Goal: Task Accomplishment & Management: Complete application form

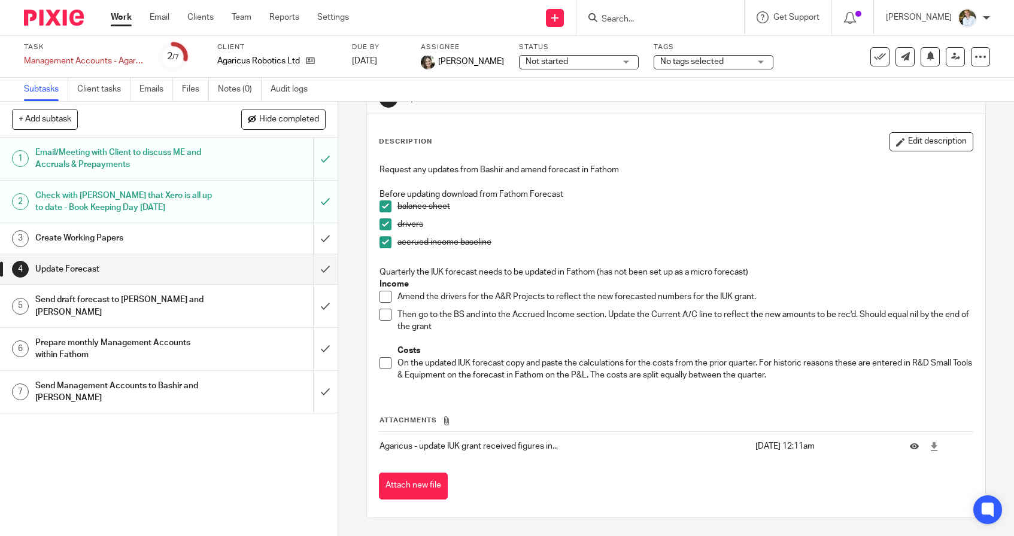
scroll to position [36, 0]
click at [315, 60] on div "Agaricus Robotics Ltd" at bounding box center [277, 61] width 120 height 12
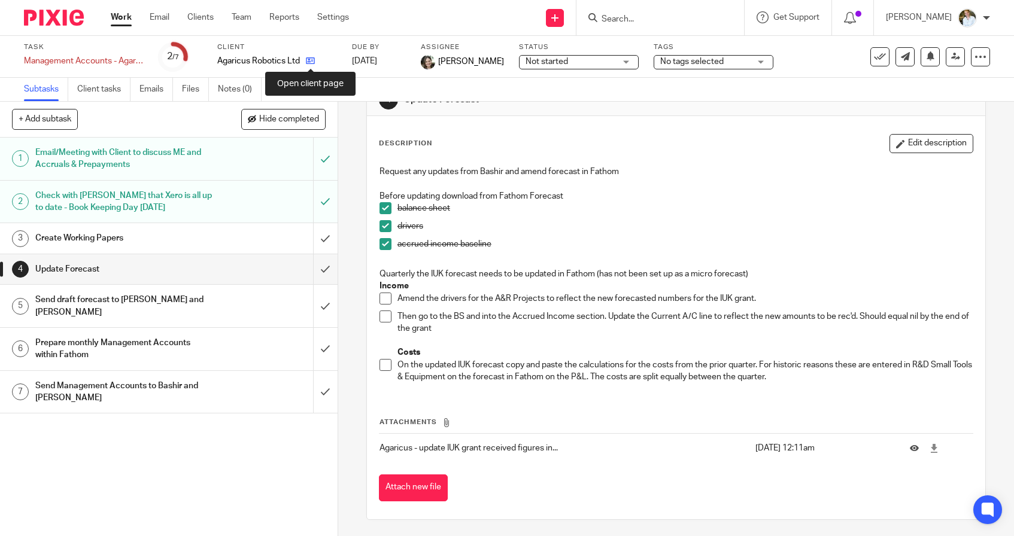
click at [310, 60] on icon at bounding box center [310, 60] width 9 height 9
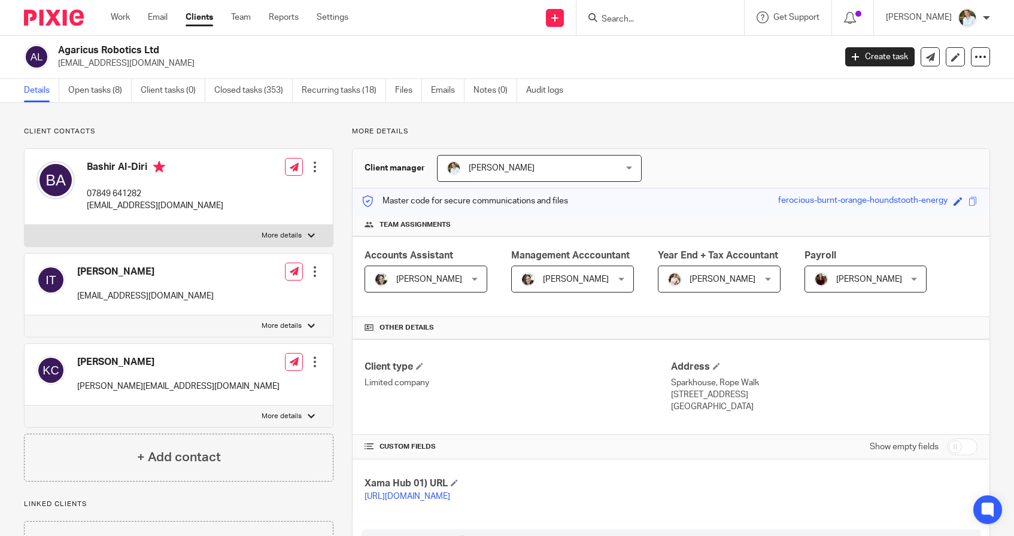
scroll to position [5, 0]
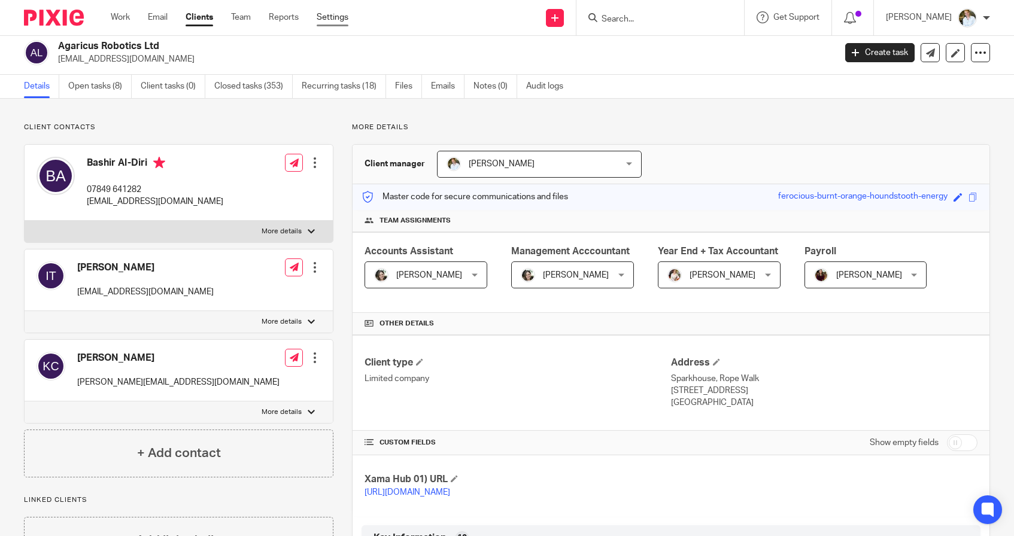
click at [333, 14] on link "Settings" at bounding box center [333, 17] width 32 height 12
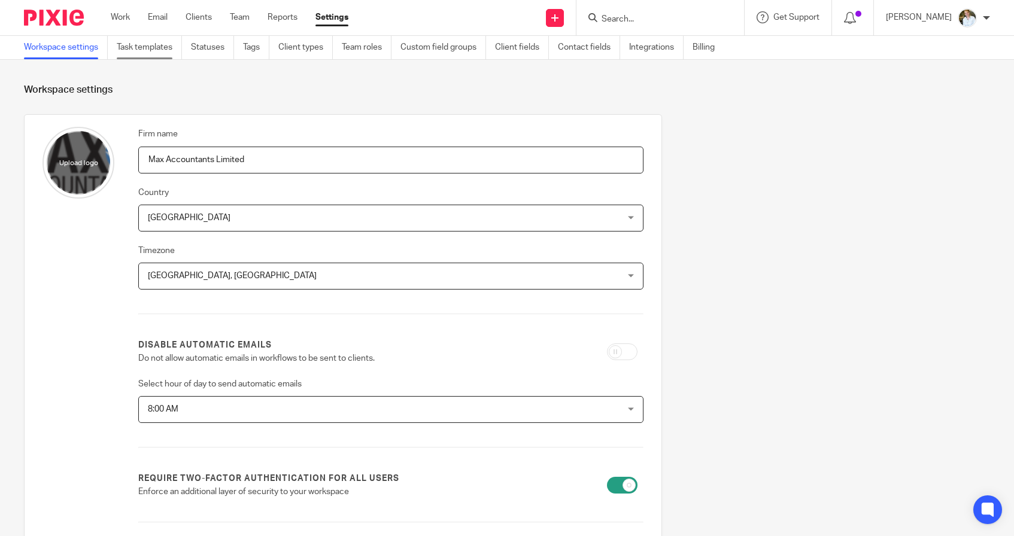
click at [152, 46] on link "Task templates" at bounding box center [149, 47] width 65 height 23
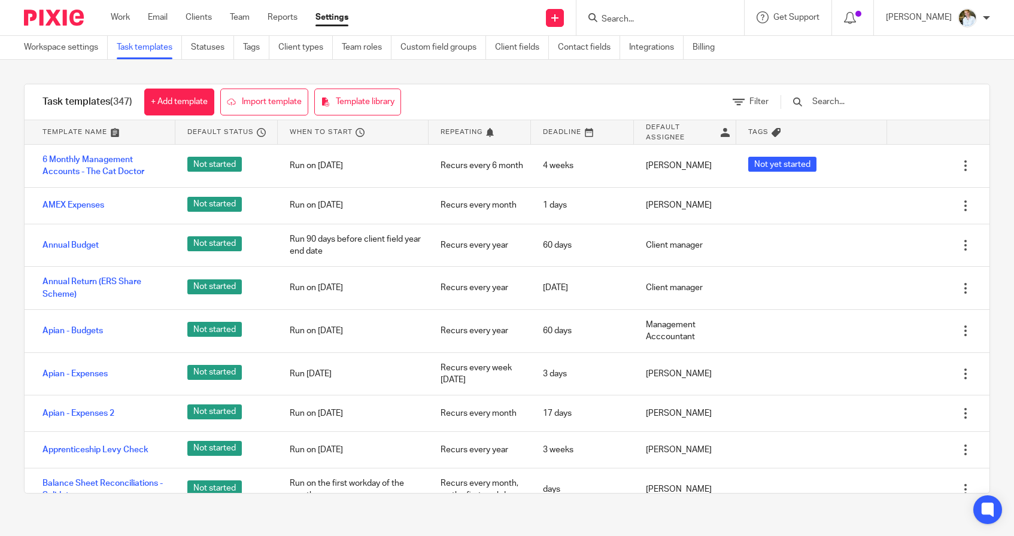
click at [844, 98] on input "text" at bounding box center [880, 101] width 139 height 13
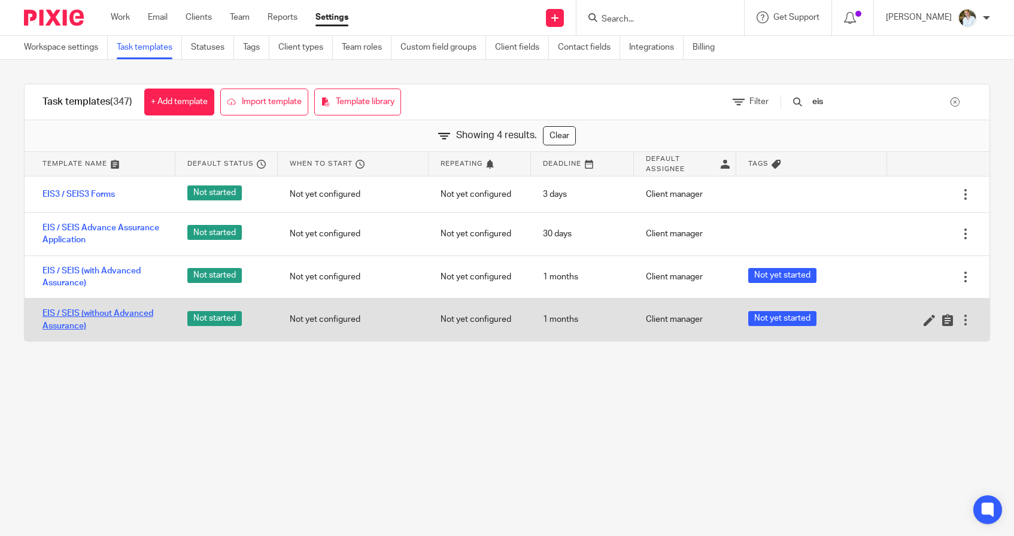
type input "eis"
click at [66, 318] on link "EIS / SEIS (without Advanced Assurance)" at bounding box center [102, 320] width 121 height 25
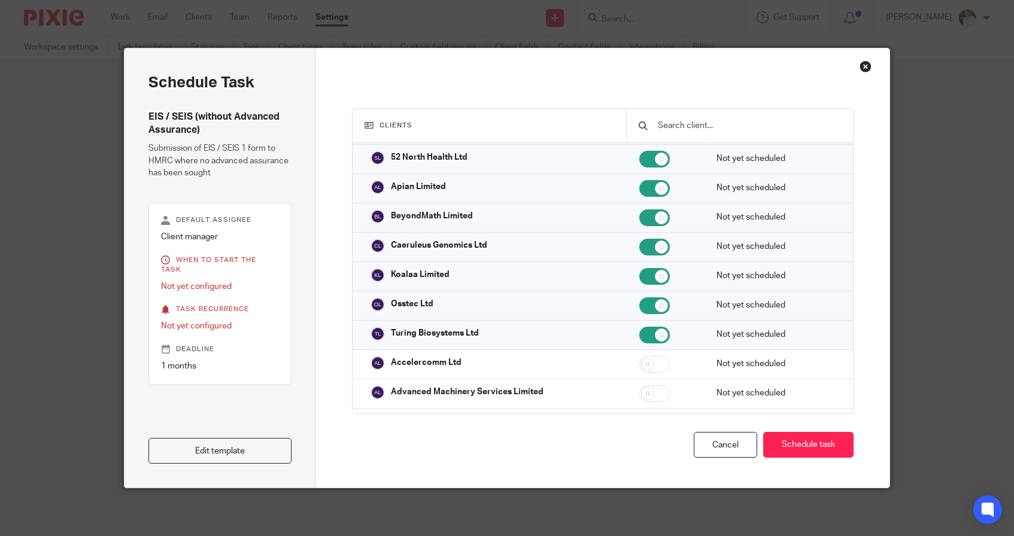
scroll to position [45, 0]
click at [695, 129] on input "text" at bounding box center [748, 125] width 184 height 13
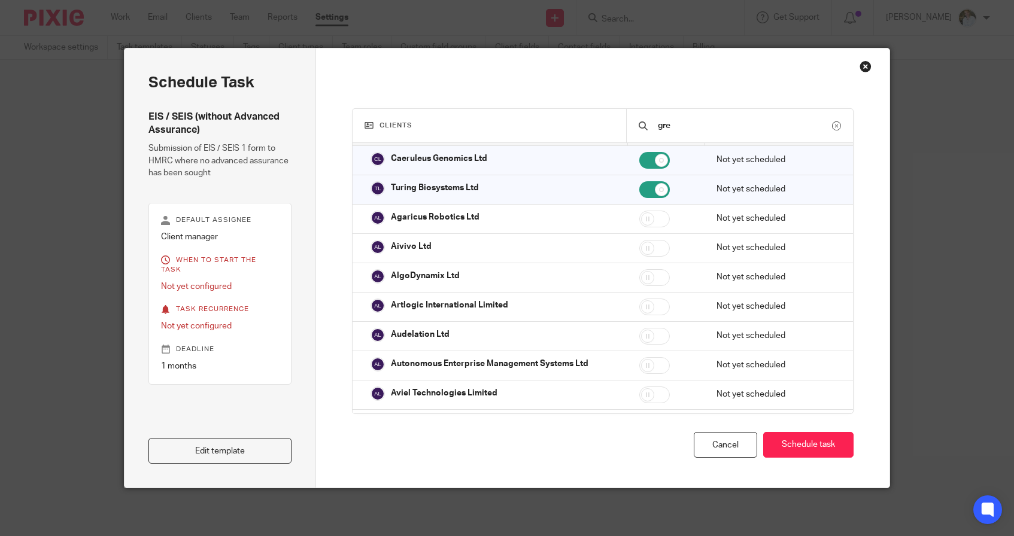
scroll to position [0, 0]
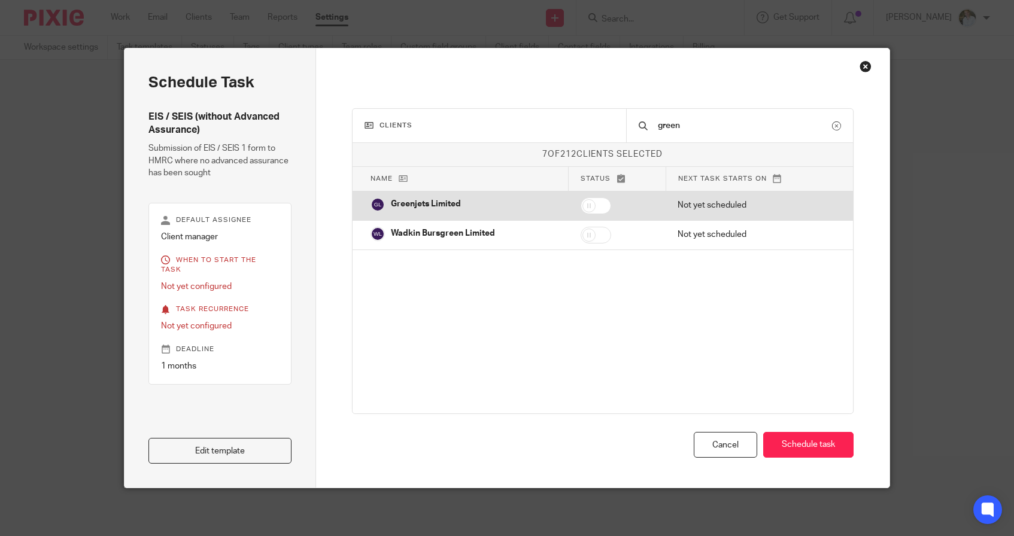
type input "green"
click at [538, 208] on td "Greenjets Limited" at bounding box center [460, 204] width 216 height 26
click at [593, 200] on input "checkbox" at bounding box center [595, 205] width 31 height 17
checkbox input "false"
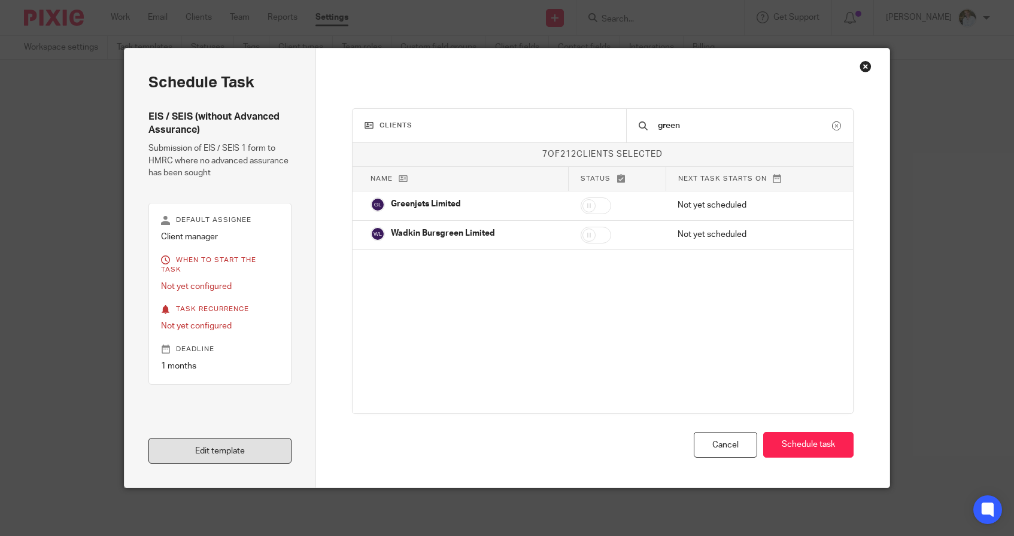
click at [232, 457] on link "Edit template" at bounding box center [219, 451] width 143 height 26
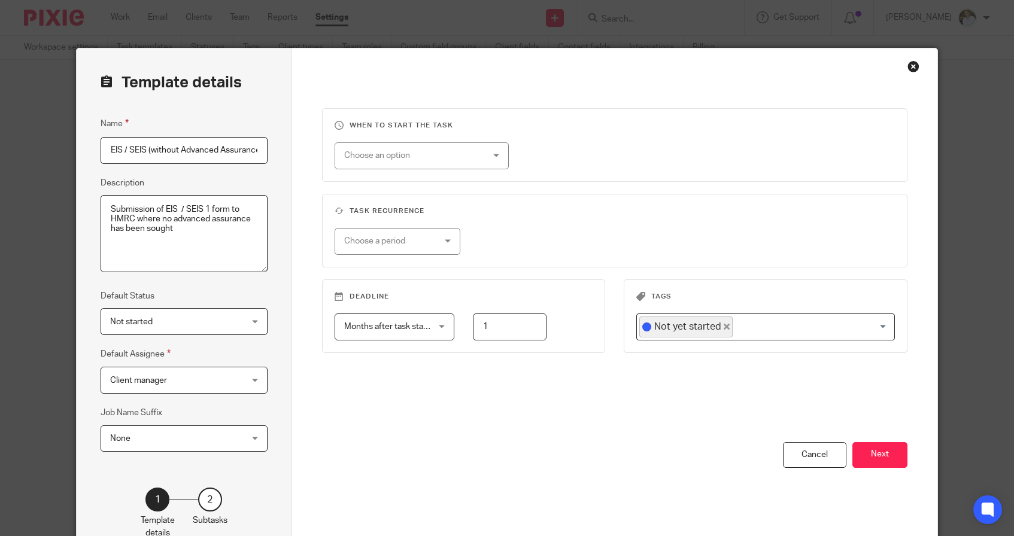
scroll to position [0, 8]
click at [884, 453] on button "Next" at bounding box center [879, 455] width 55 height 26
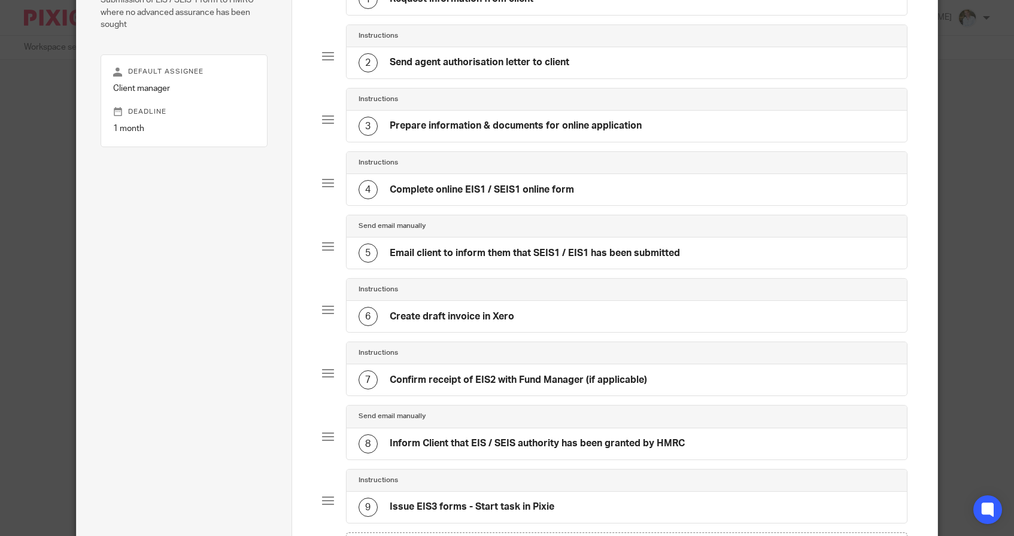
scroll to position [45, 0]
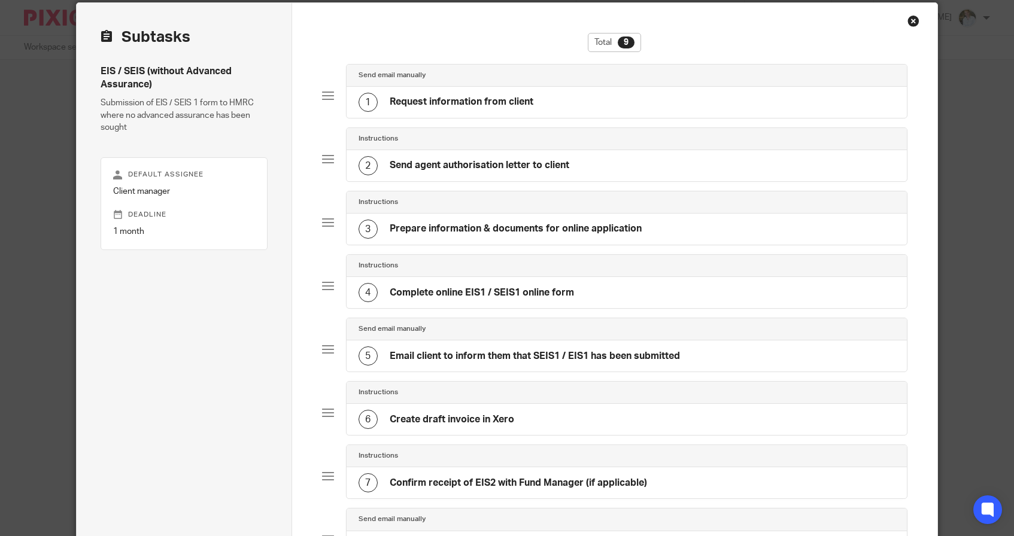
click at [687, 112] on div "1 Request information from client" at bounding box center [626, 102] width 560 height 31
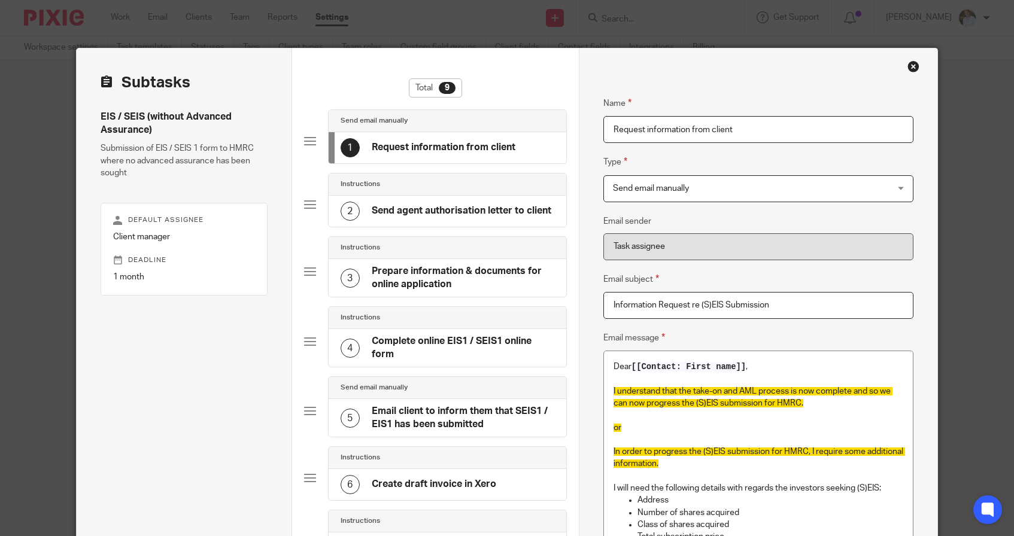
scroll to position [0, 0]
click at [916, 69] on div "Close this dialog window" at bounding box center [913, 66] width 12 height 12
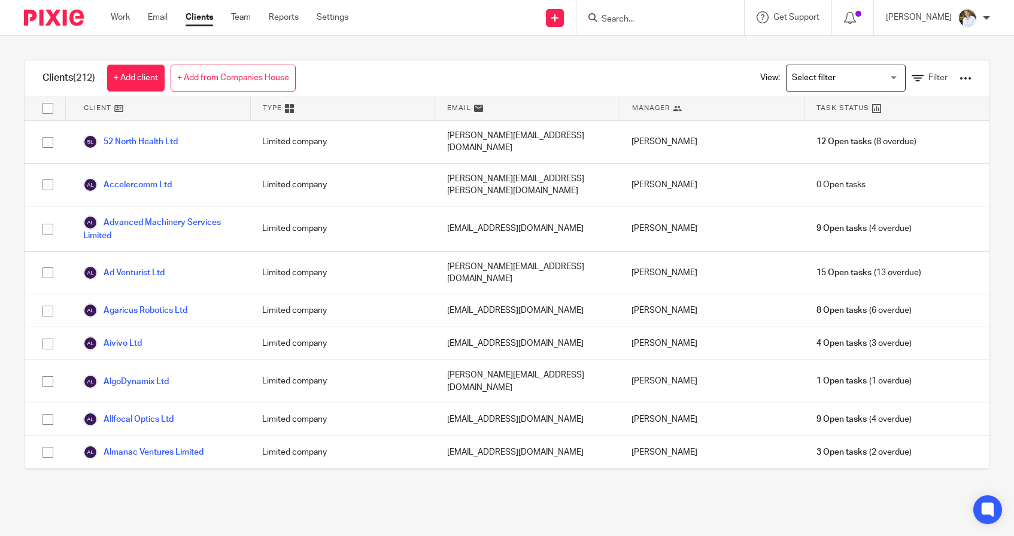
click at [644, 20] on input "Search" at bounding box center [654, 19] width 108 height 11
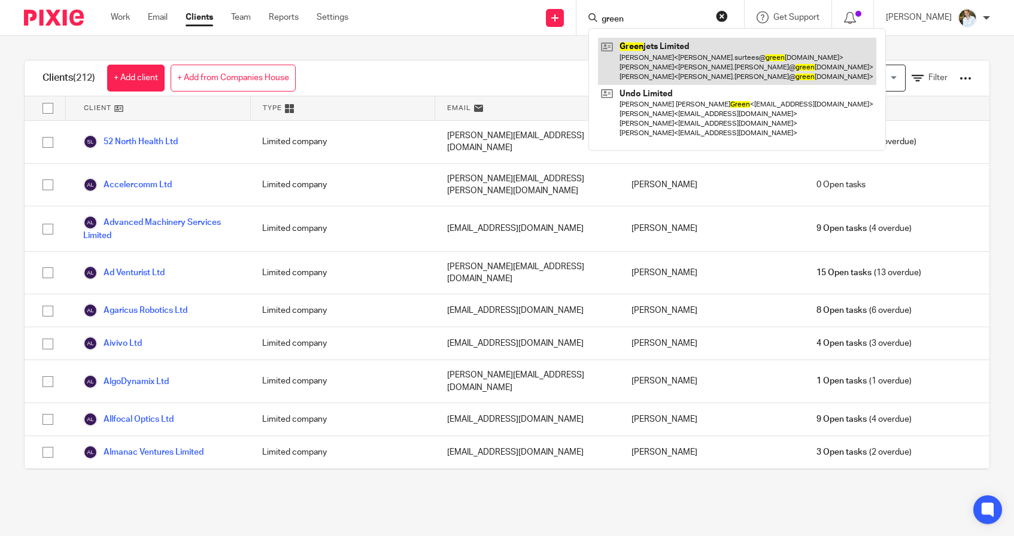
type input "green"
click at [664, 54] on link at bounding box center [737, 61] width 278 height 47
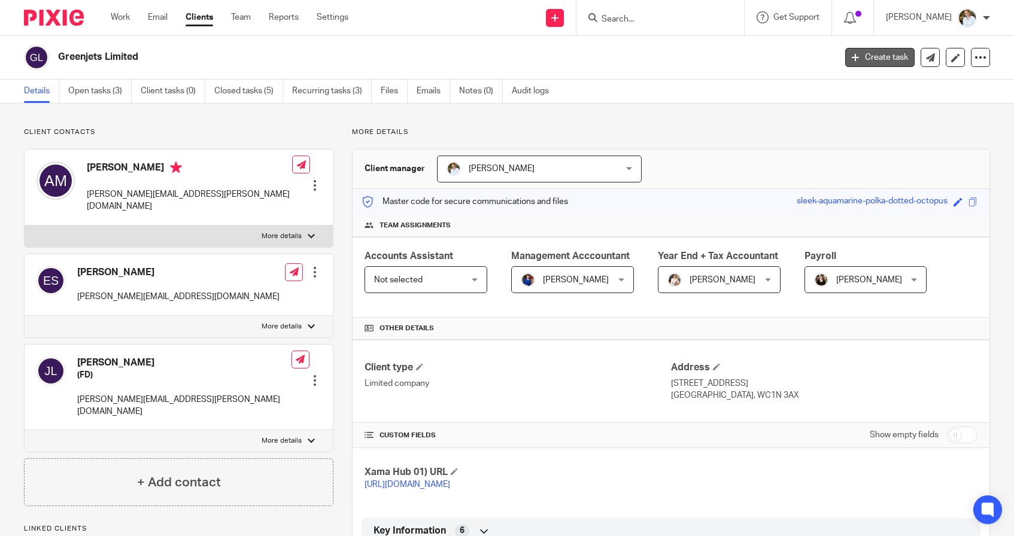
click at [865, 60] on link "Create task" at bounding box center [879, 57] width 69 height 19
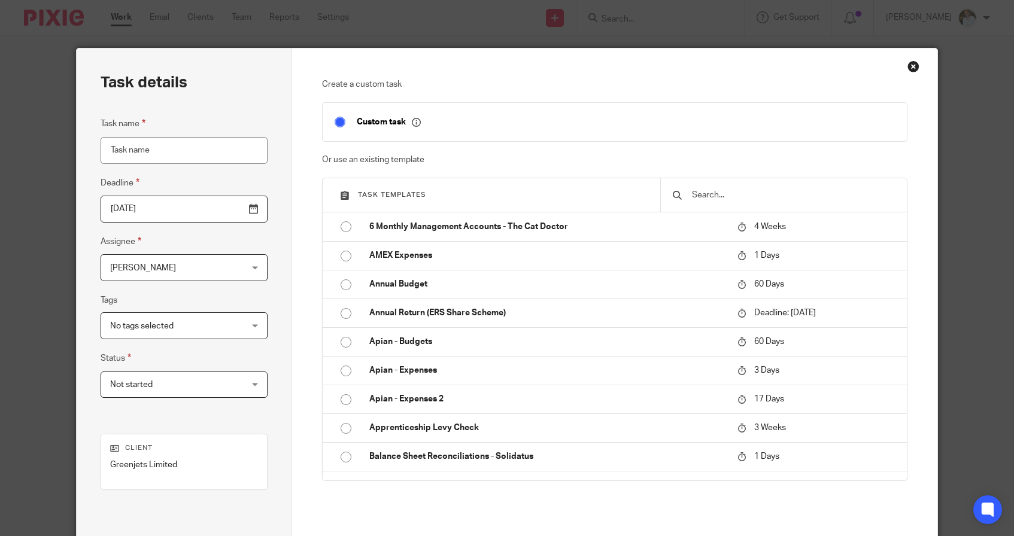
click at [762, 194] on input "text" at bounding box center [792, 194] width 204 height 13
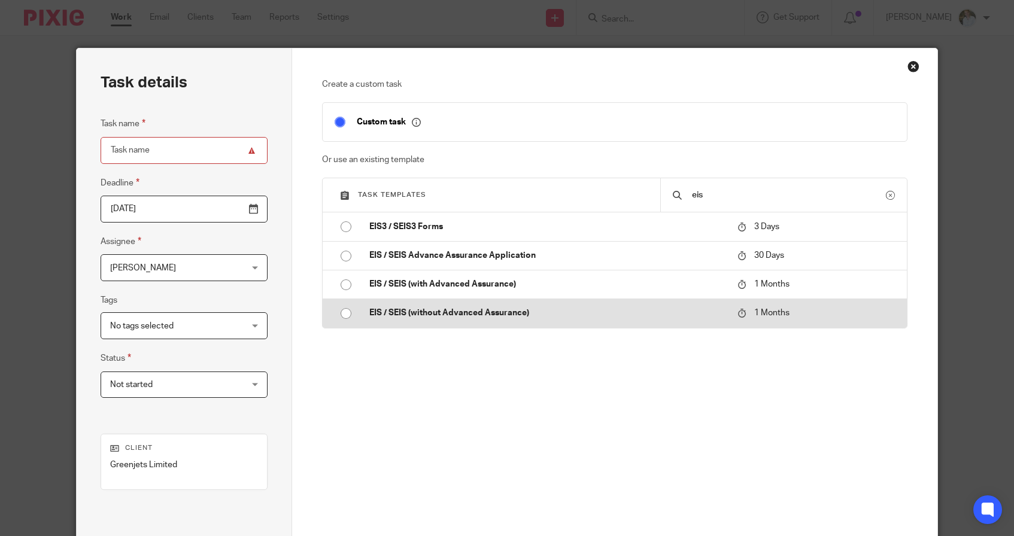
type input "eis"
click at [465, 312] on p "EIS / SEIS (without Advanced Assurance)" at bounding box center [547, 313] width 356 height 12
type input "2025-09-12"
type input "EIS / SEIS (without Advanced Assurance)"
checkbox input "false"
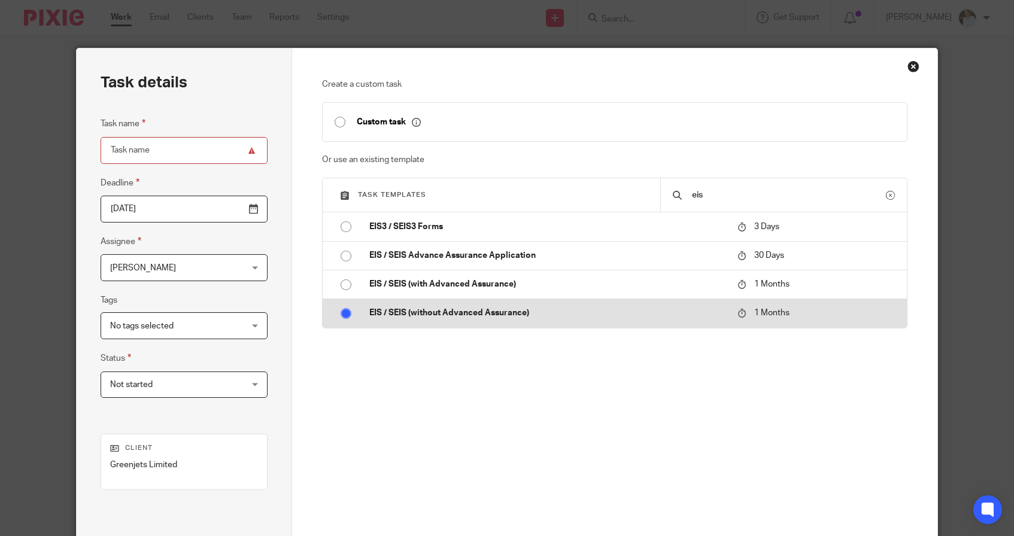
radio input "true"
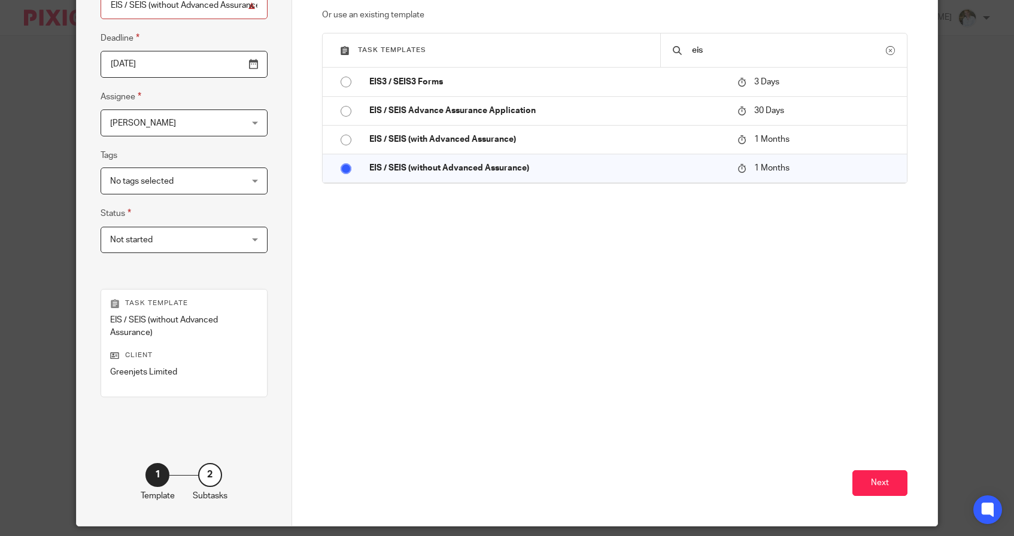
scroll to position [144, 0]
click at [255, 58] on input "2025-09-12" at bounding box center [184, 64] width 166 height 27
click at [889, 479] on button "Next" at bounding box center [879, 484] width 55 height 26
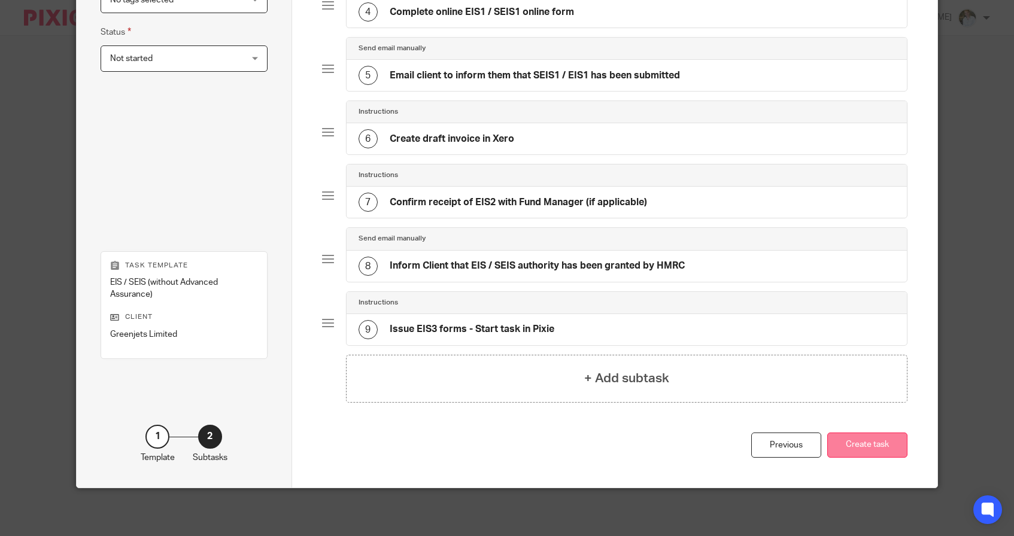
scroll to position [326, 0]
click at [886, 454] on button "Create task" at bounding box center [867, 446] width 80 height 26
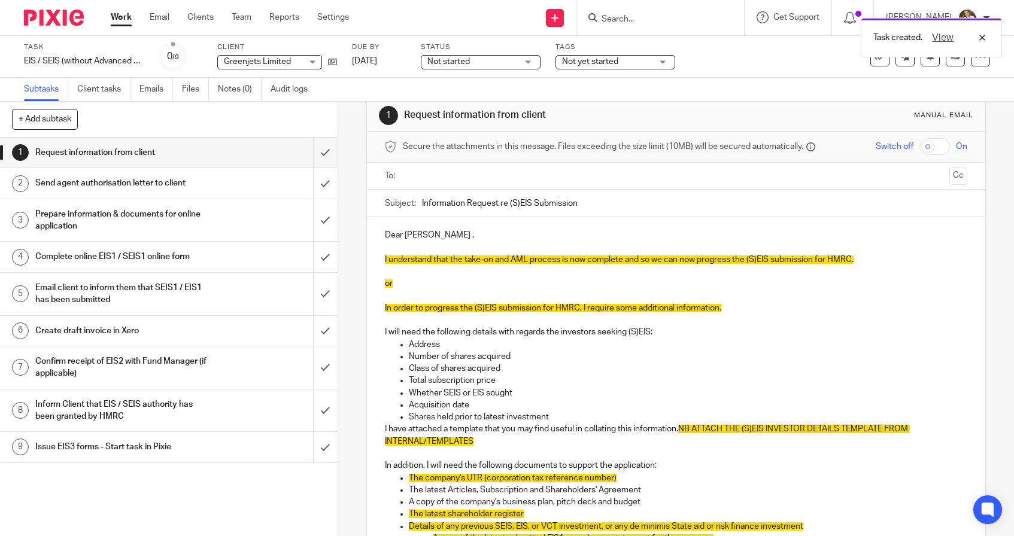
scroll to position [23, 0]
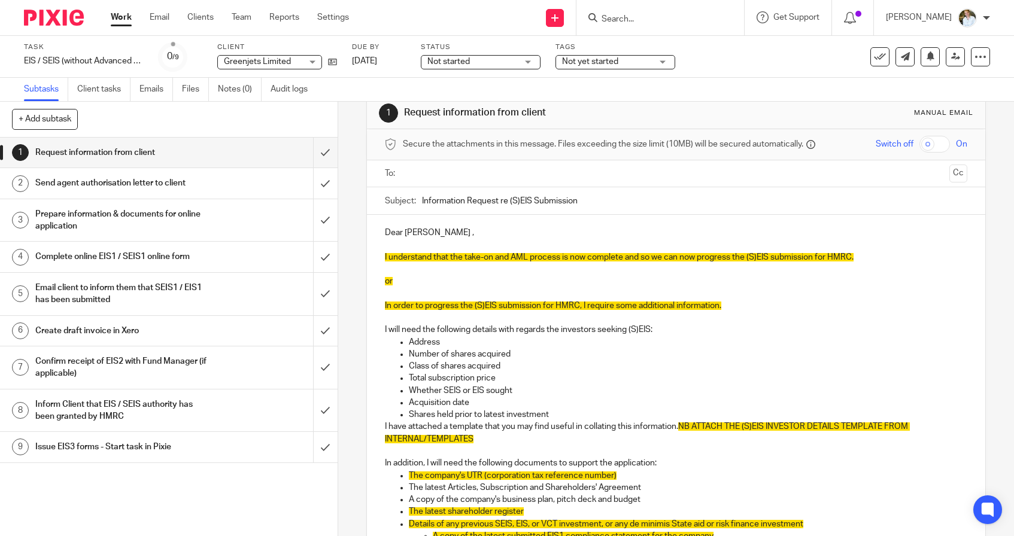
click at [494, 297] on p at bounding box center [676, 294] width 582 height 12
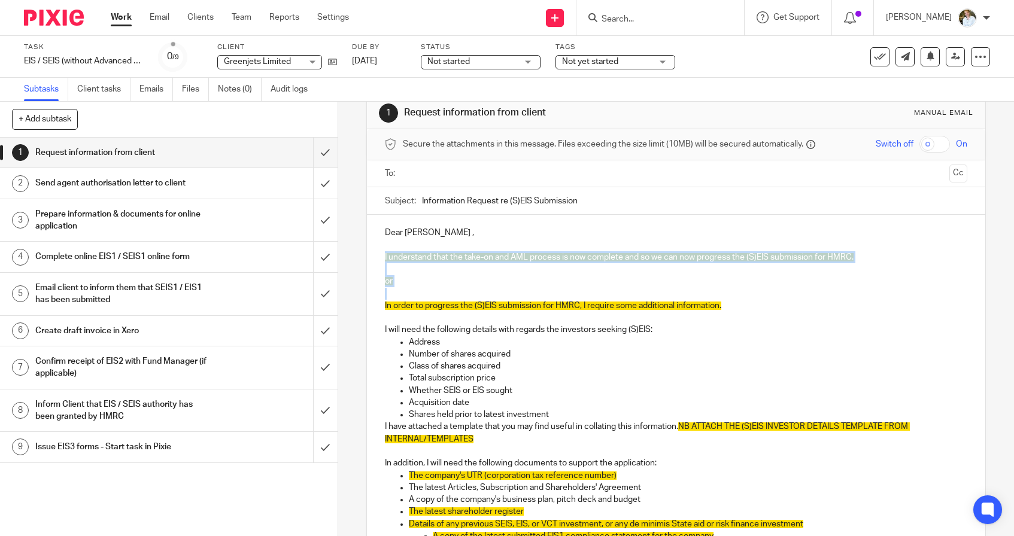
drag, startPoint x: 385, startPoint y: 305, endPoint x: 379, endPoint y: 257, distance: 48.2
click at [379, 257] on div "Dear Anmol , I understand that the take-on and AML process is now complete and …" at bounding box center [676, 492] width 618 height 555
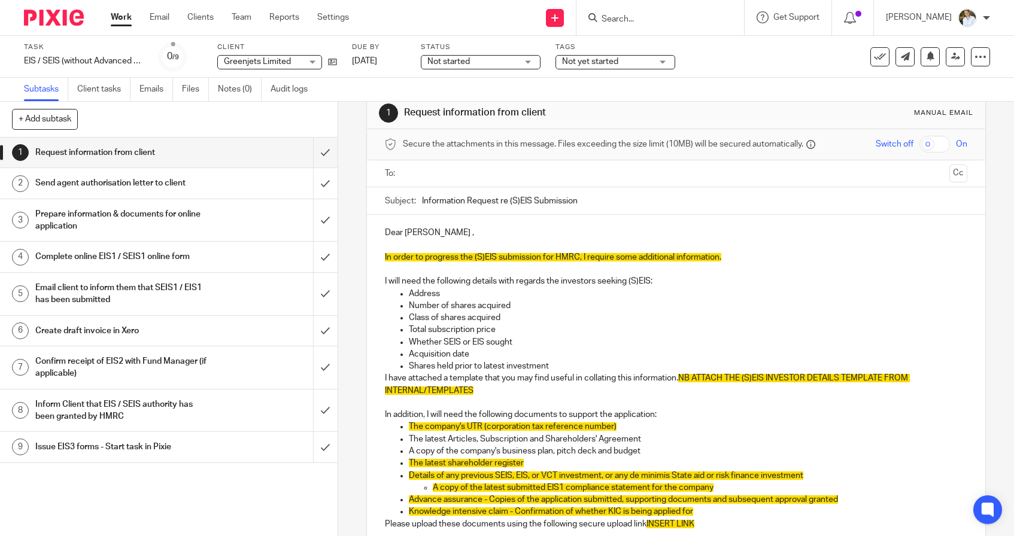
click at [483, 258] on span "In order to progress the (S)EIS submission for HMRC, I require some additional …" at bounding box center [553, 257] width 336 height 8
click at [576, 257] on span "In order to progress the EIS submission for HMRC, I require some additional inf…" at bounding box center [548, 257] width 326 height 8
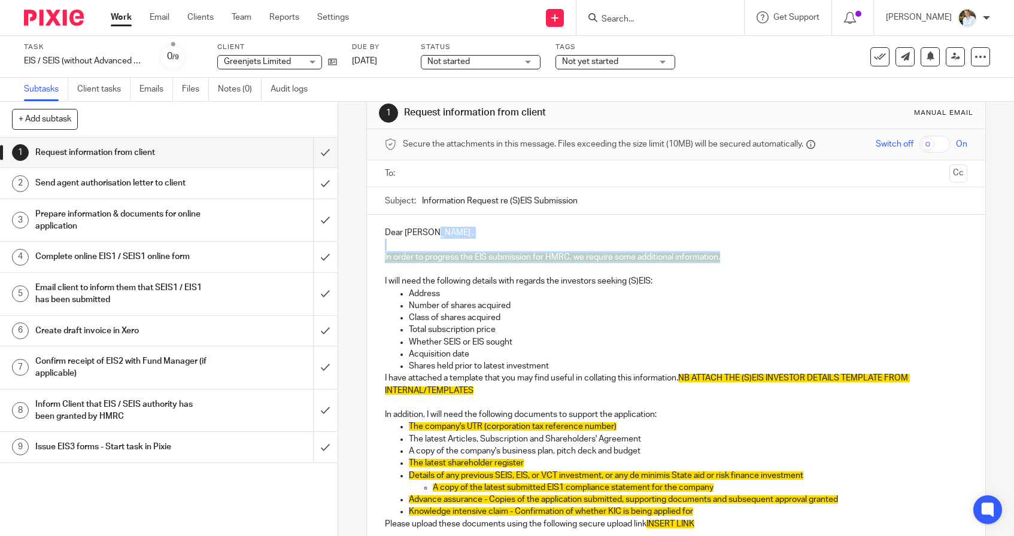
drag, startPoint x: 743, startPoint y: 256, endPoint x: 670, endPoint y: 238, distance: 74.7
click at [670, 238] on div "Dear Anmol , In order to progress the EIS submission for HMRC, we require some …" at bounding box center [676, 468] width 618 height 506
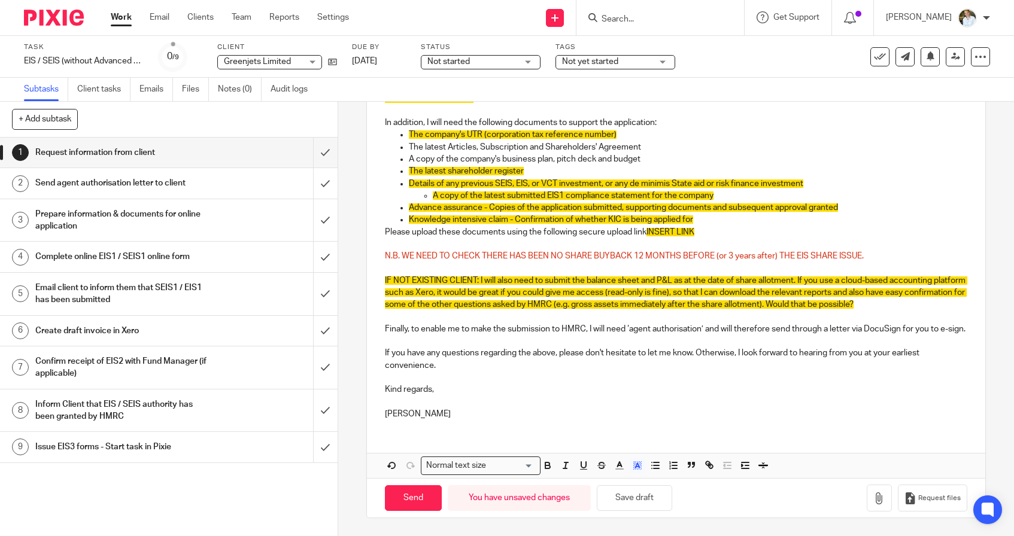
scroll to position [323, 0]
click at [634, 465] on icon "button" at bounding box center [637, 465] width 11 height 11
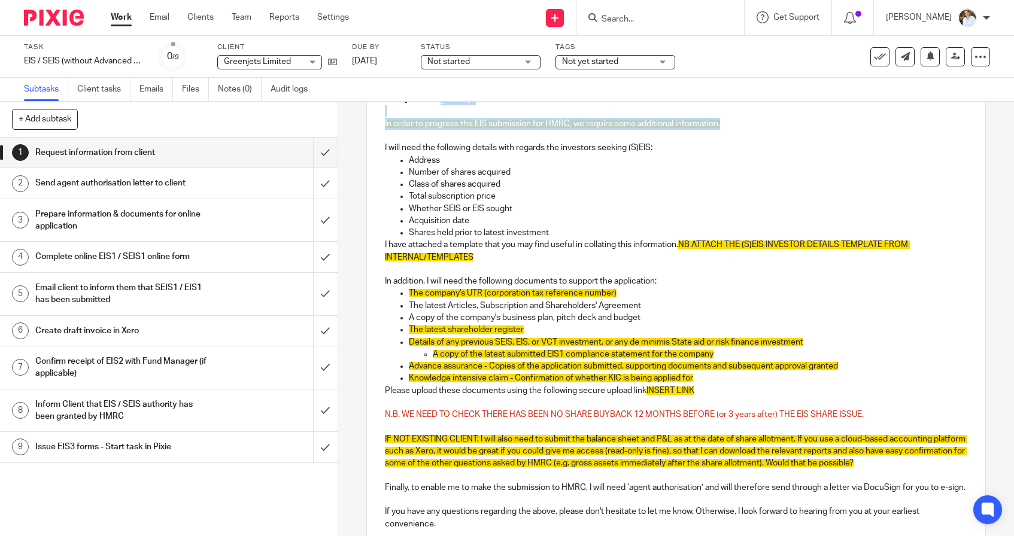
scroll to position [155, 0]
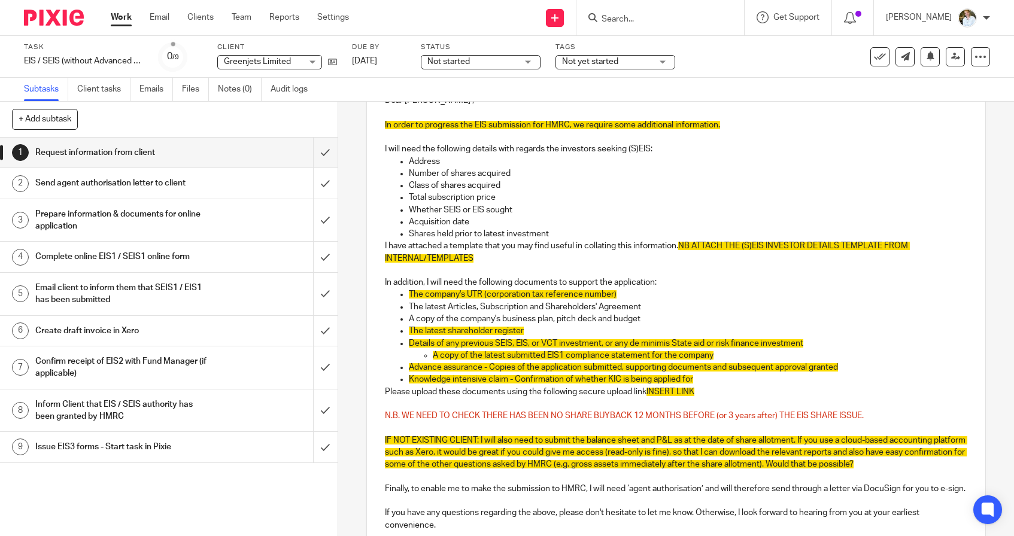
click at [614, 223] on p "Acquisition date" at bounding box center [688, 222] width 558 height 12
drag, startPoint x: 722, startPoint y: 130, endPoint x: 635, endPoint y: 105, distance: 90.3
click at [635, 105] on div "Dear Anmol , In order to progress the EIS submission for HMRC, we require some …" at bounding box center [676, 336] width 618 height 506
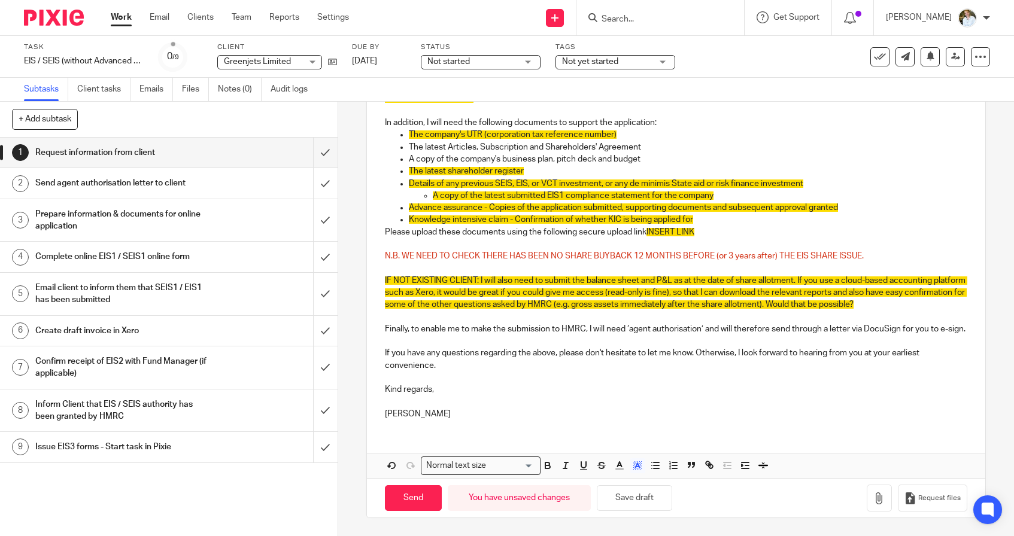
scroll to position [323, 0]
click at [640, 464] on icon "button" at bounding box center [637, 465] width 11 height 11
click at [611, 479] on li "color:#FFFFFF" at bounding box center [611, 481] width 9 height 9
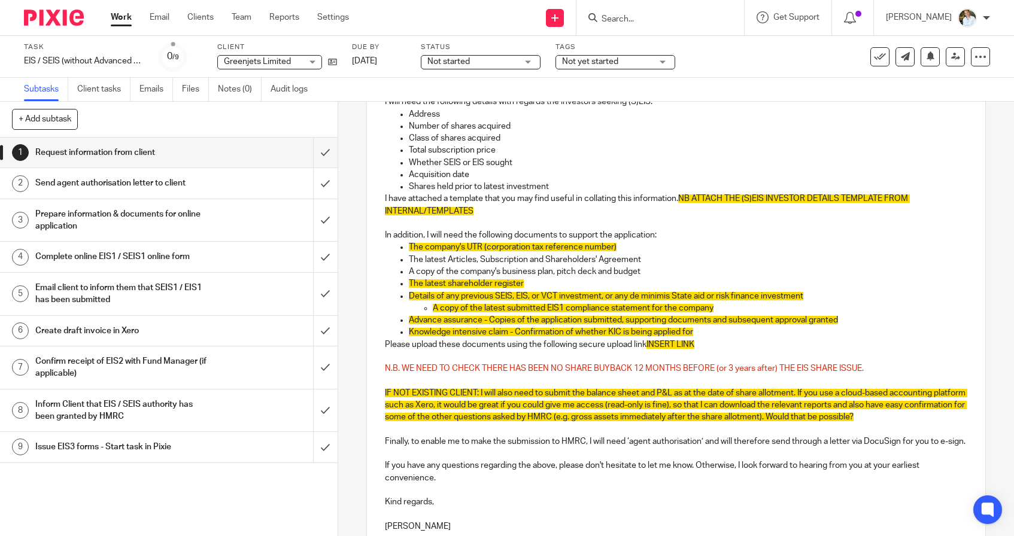
scroll to position [200, 0]
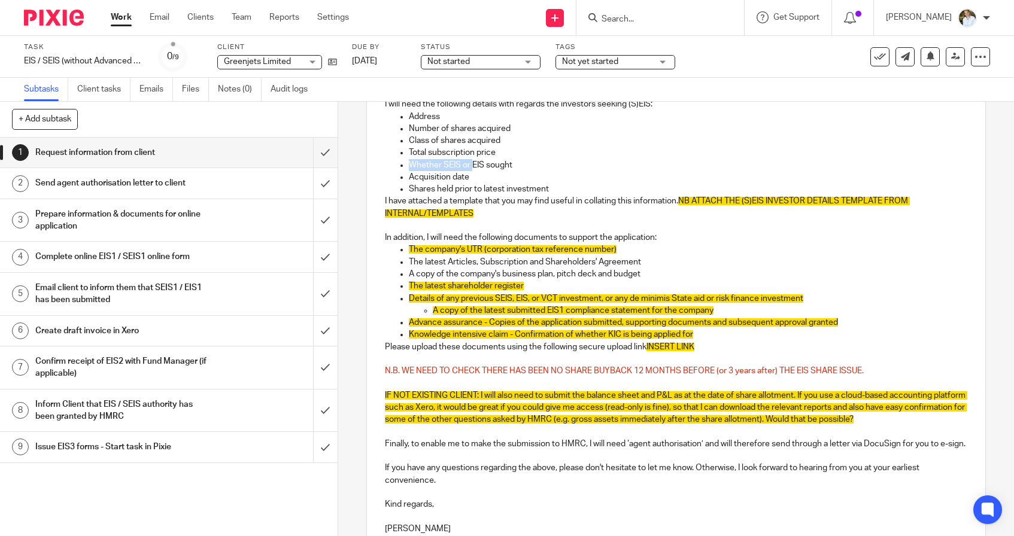
drag, startPoint x: 471, startPoint y: 163, endPoint x: 412, endPoint y: 168, distance: 59.4
click at [412, 168] on p "Whether SEIS or EIS sought" at bounding box center [688, 165] width 558 height 12
drag, startPoint x: 519, startPoint y: 164, endPoint x: 410, endPoint y: 166, distance: 108.9
click at [410, 166] on p "Whether SEIS or EIS sought" at bounding box center [688, 165] width 558 height 12
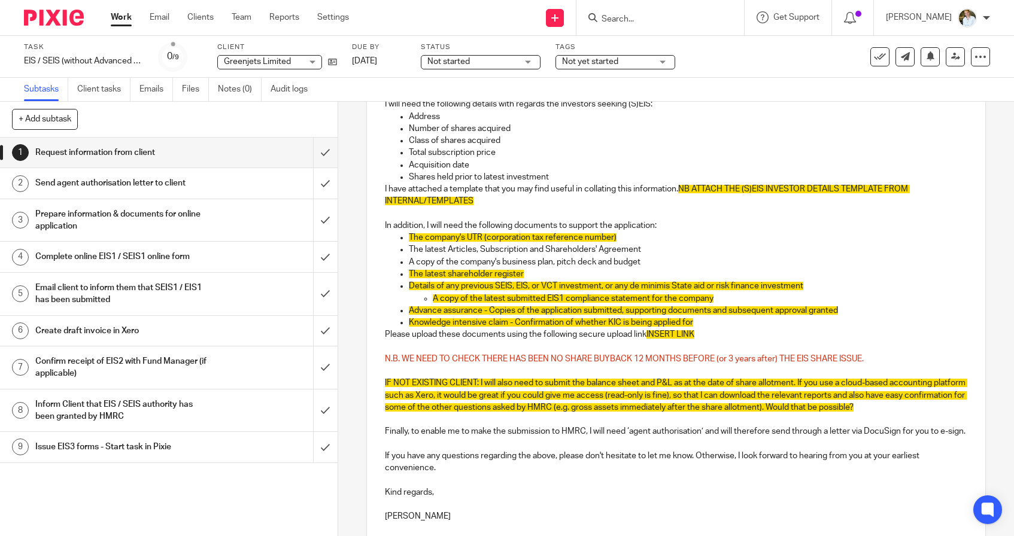
click at [570, 177] on p "Shares held prior to latest investment" at bounding box center [688, 177] width 558 height 12
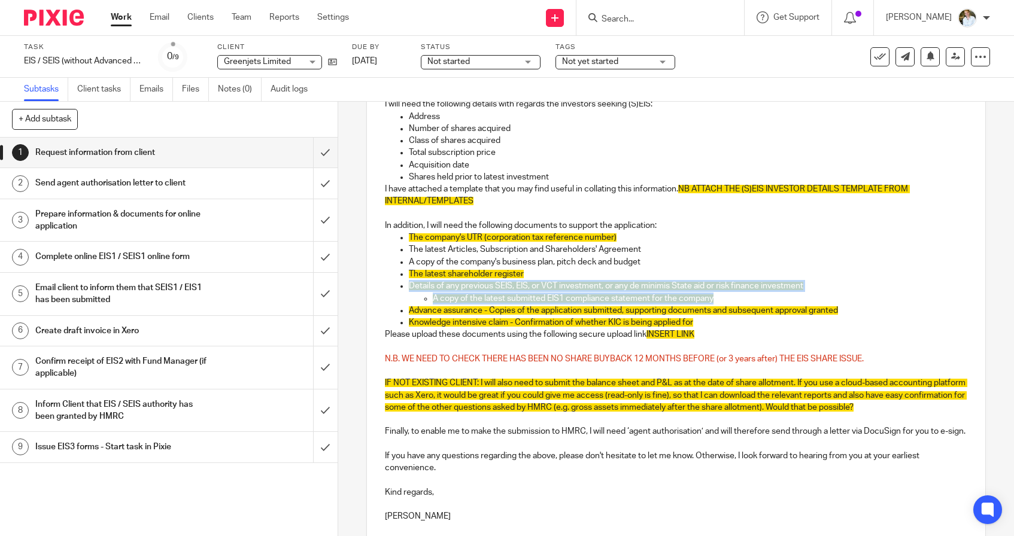
drag, startPoint x: 728, startPoint y: 298, endPoint x: 402, endPoint y: 280, distance: 326.6
click at [409, 280] on li "Details of any previous SEIS, EIS, or VCT investment, or any de minimis State a…" at bounding box center [688, 292] width 558 height 25
click at [720, 298] on p "A copy of the latest submitted EIS1 compliance statement for the company" at bounding box center [700, 299] width 534 height 12
drag, startPoint x: 777, startPoint y: 296, endPoint x: 398, endPoint y: 281, distance: 378.5
click at [409, 281] on li "Details of any previous SEIS, EIS, or VCT investment, or any de minimis State a…" at bounding box center [688, 292] width 558 height 25
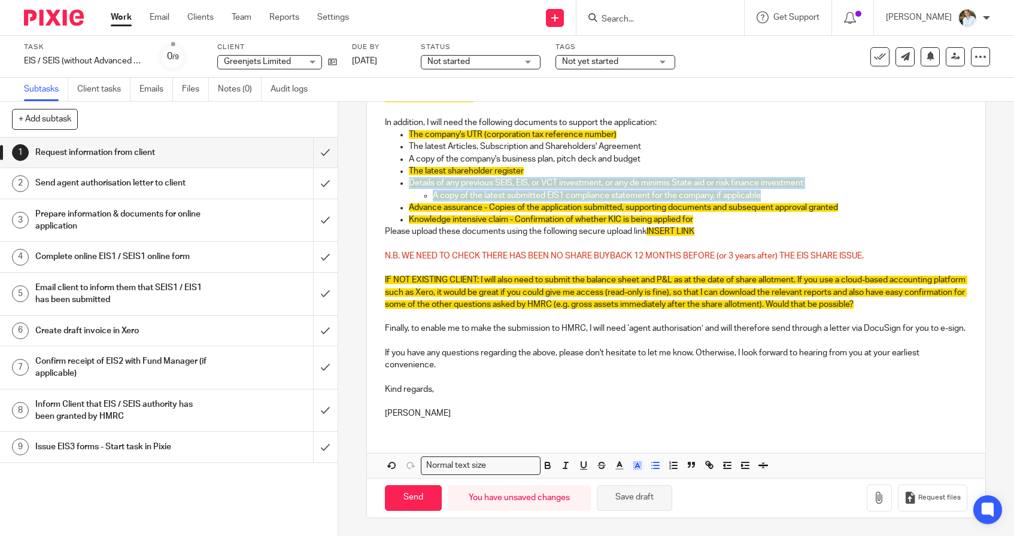
scroll to position [311, 0]
click at [639, 466] on icon "button" at bounding box center [637, 465] width 11 height 11
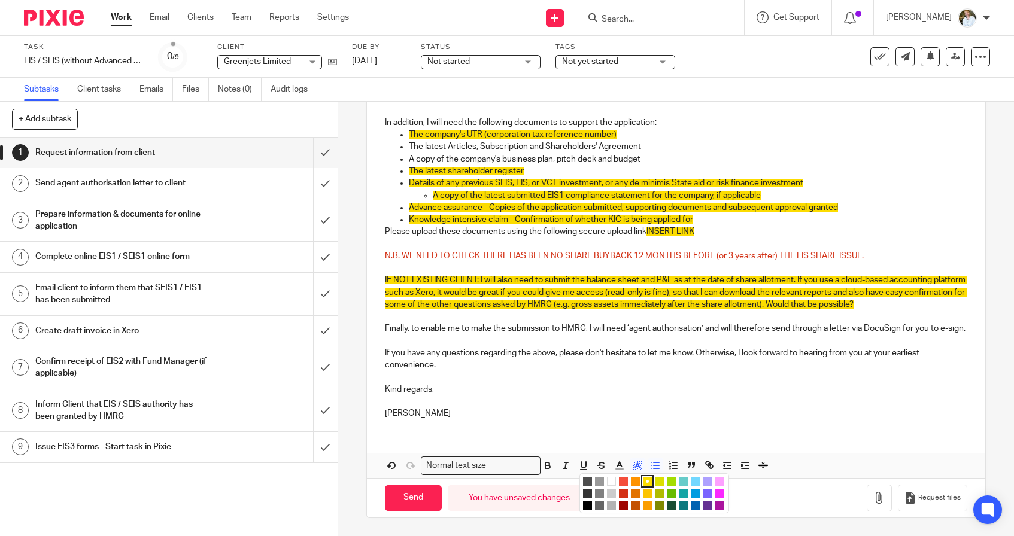
click at [614, 477] on li "color:#FFFFFF" at bounding box center [611, 481] width 9 height 9
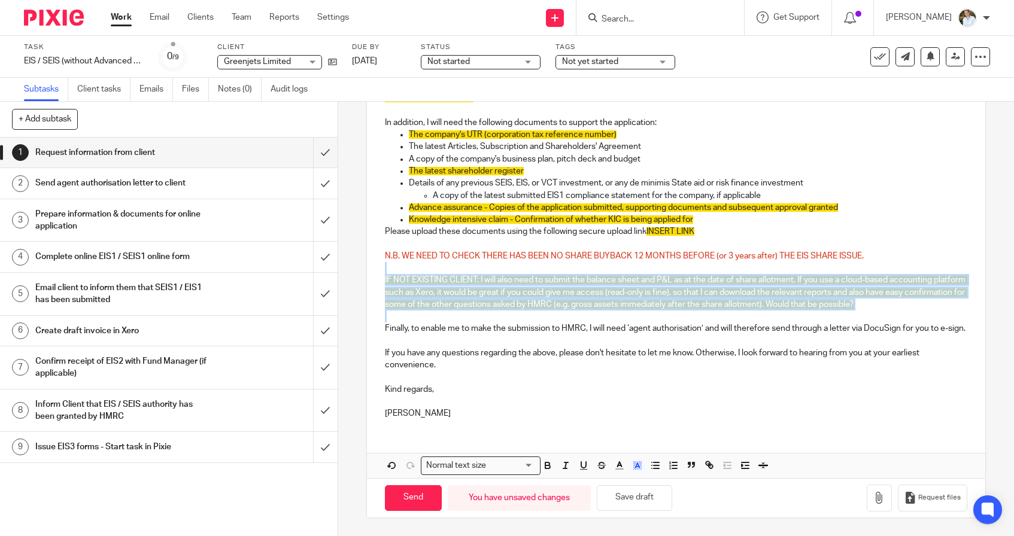
drag, startPoint x: 939, startPoint y: 305, endPoint x: 803, endPoint y: 255, distance: 145.2
click at [803, 258] on div "Dear Anmol , In order to progress the EIS submission for HMRC, we require some …" at bounding box center [676, 182] width 618 height 494
click at [634, 464] on rect "button" at bounding box center [634, 463] width 1 height 1
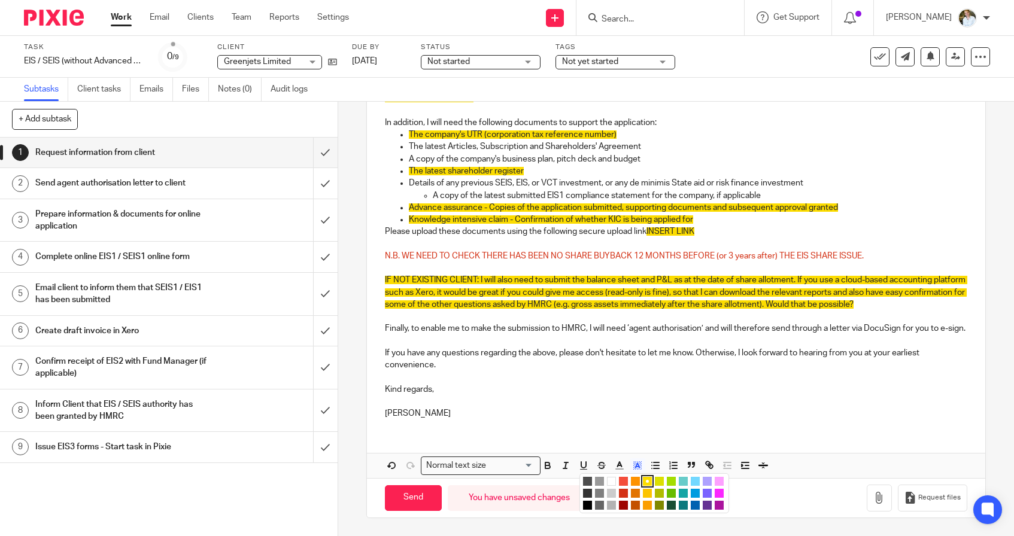
click at [611, 482] on li "color:#FFFFFF" at bounding box center [611, 481] width 9 height 9
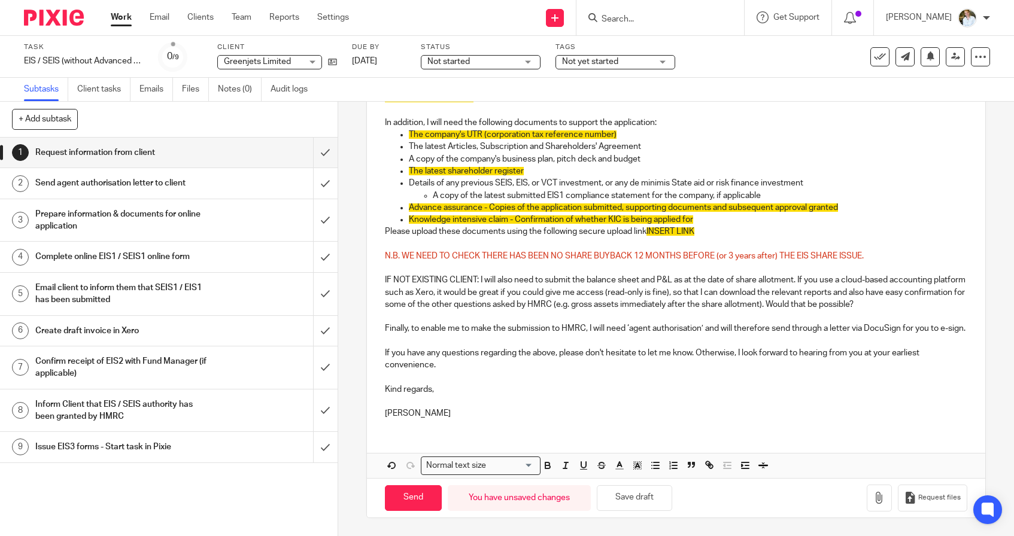
scroll to position [263, 0]
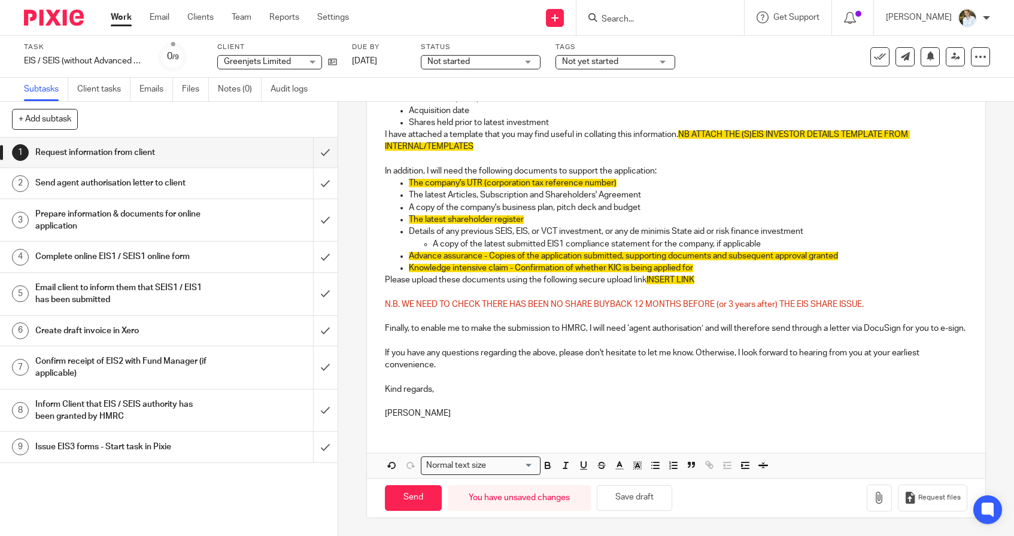
click at [593, 323] on p "Finally, to enable me to make the submission to HMRC, I will need ‘agent author…" at bounding box center [676, 329] width 582 height 12
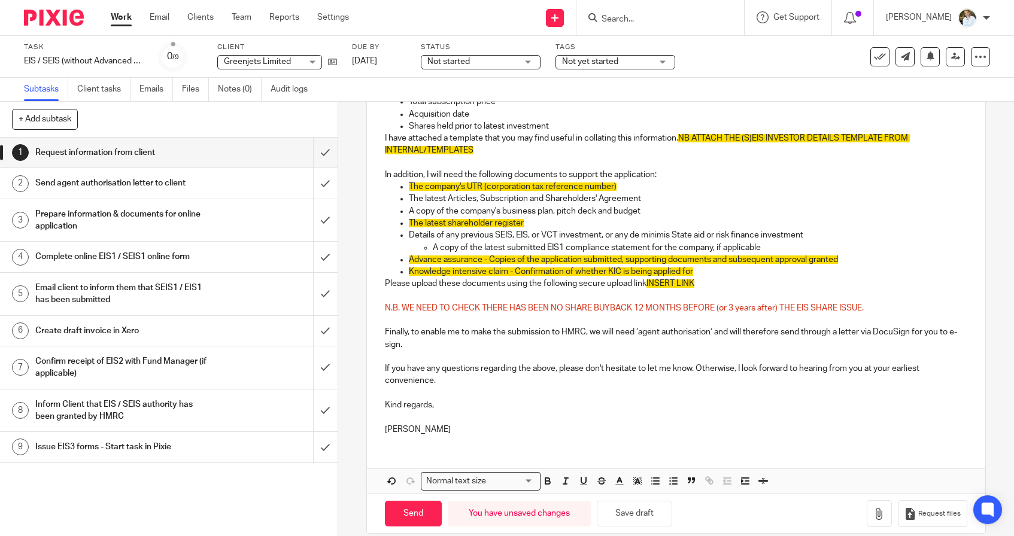
click at [597, 351] on p at bounding box center [676, 357] width 582 height 12
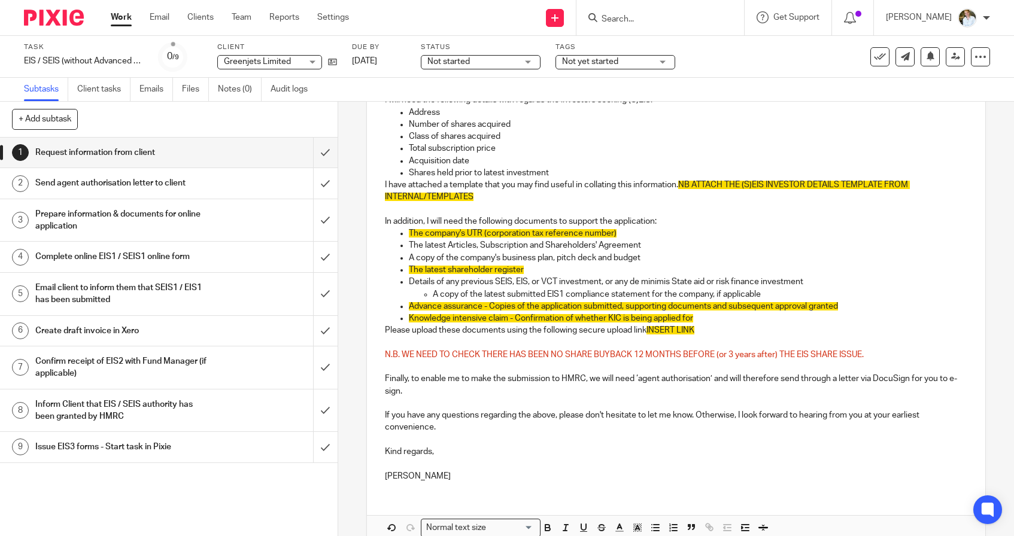
scroll to position [202, 0]
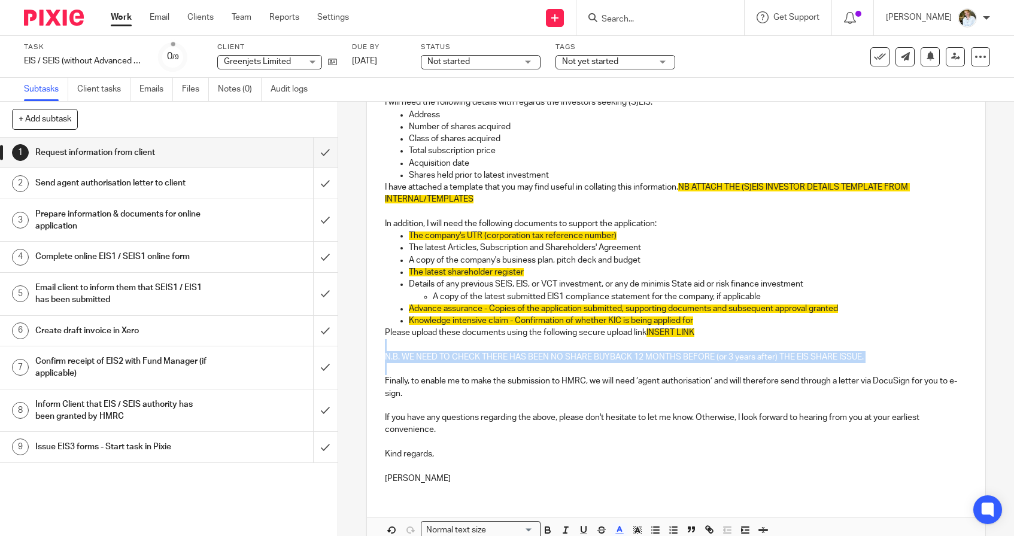
drag, startPoint x: 886, startPoint y: 361, endPoint x: 873, endPoint y: 347, distance: 18.6
click at [873, 347] on div "Dear Anmol , In order to progress the EIS submission for HMRC, we require some …" at bounding box center [676, 265] width 618 height 458
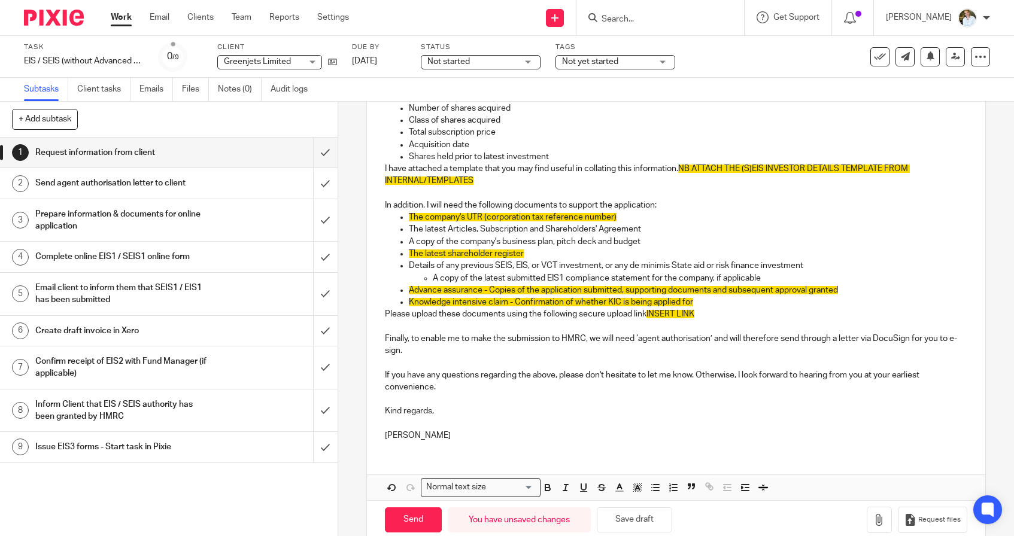
scroll to position [231, 0]
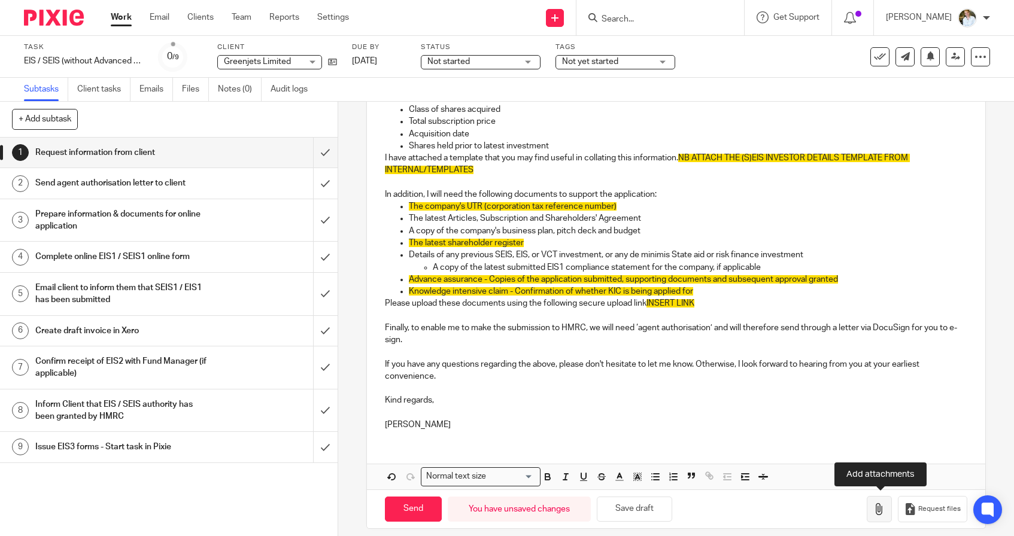
click at [878, 507] on icon "button" at bounding box center [879, 509] width 12 height 12
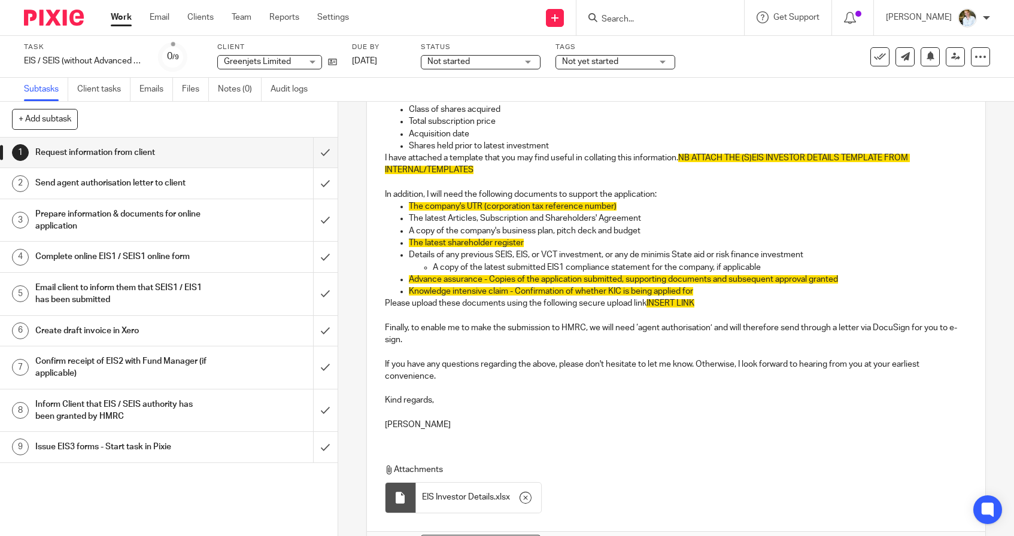
click at [445, 497] on span "EIS Investor Details" at bounding box center [458, 497] width 72 height 12
click at [404, 492] on div at bounding box center [400, 498] width 12 height 12
drag, startPoint x: 536, startPoint y: 175, endPoint x: 622, endPoint y: 167, distance: 86.5
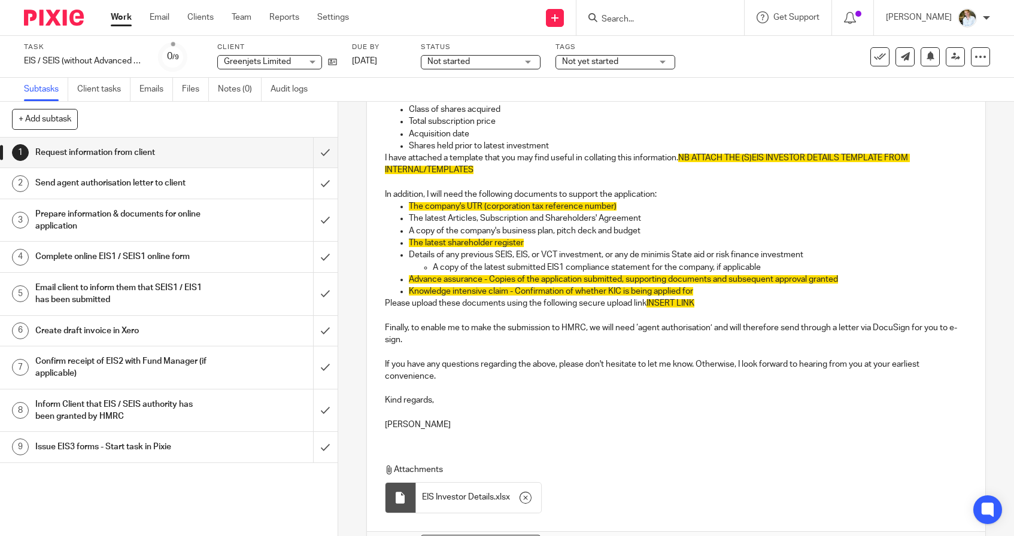
click at [622, 167] on div "Dear Anmol , In order to progress the EIS submission for HMRC, we require some …" at bounding box center [676, 223] width 618 height 433
click at [653, 180] on p at bounding box center [676, 183] width 582 height 12
drag, startPoint x: 684, startPoint y: 165, endPoint x: 684, endPoint y: 156, distance: 8.4
click at [684, 156] on p "I have attached a template that you may find useful in collating this informati…" at bounding box center [676, 164] width 582 height 25
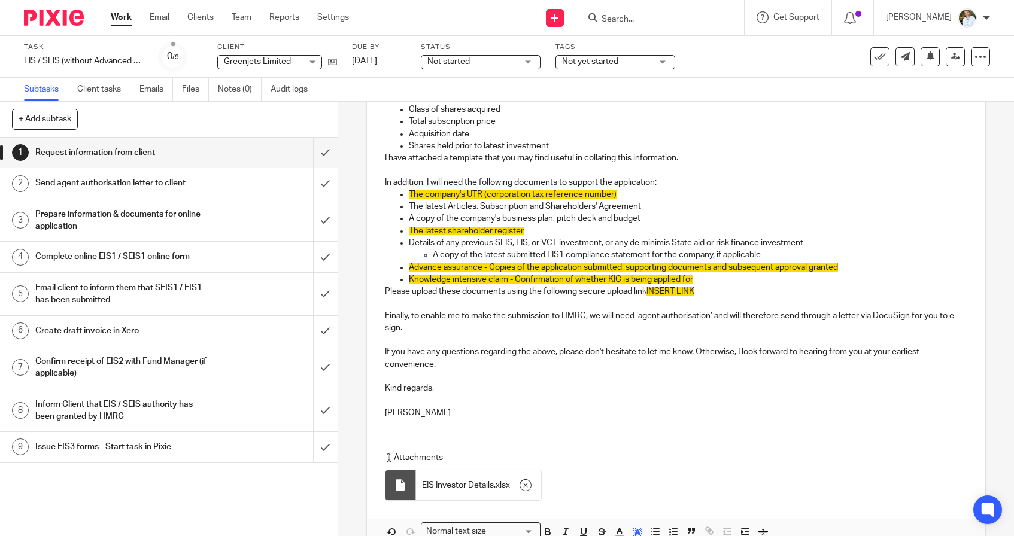
scroll to position [0, 0]
click at [334, 61] on icon at bounding box center [332, 61] width 9 height 9
drag, startPoint x: 621, startPoint y: 191, endPoint x: 438, endPoint y: 191, distance: 183.1
click at [438, 191] on p "The company's UTR (corporation tax reference number)" at bounding box center [688, 194] width 558 height 12
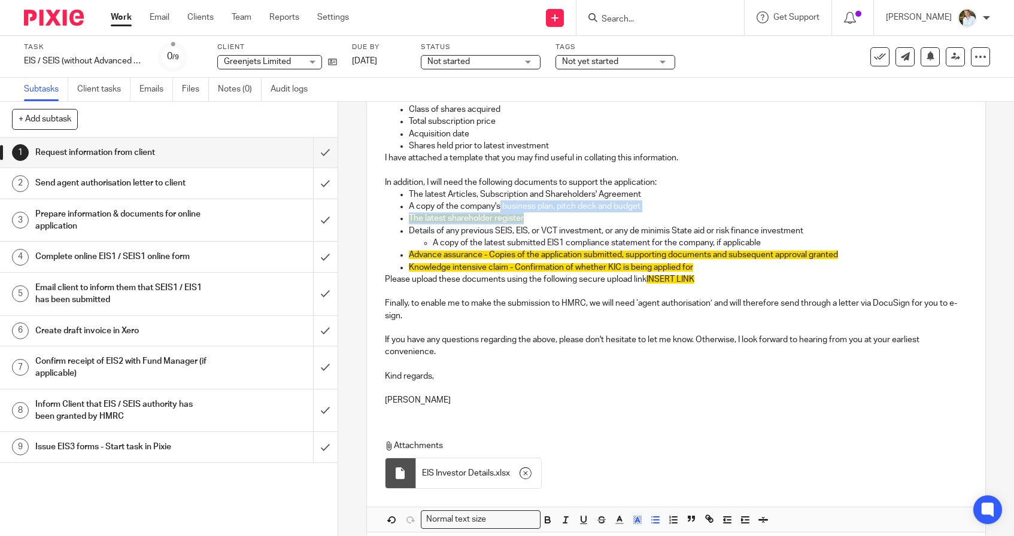
drag, startPoint x: 531, startPoint y: 219, endPoint x: 500, endPoint y: 201, distance: 35.9
click at [500, 201] on ul "The latest Articles, Subscription and Shareholders' Agreement A copy of the com…" at bounding box center [676, 218] width 582 height 60
click at [638, 518] on polyline "button" at bounding box center [637, 520] width 4 height 5
click at [608, 532] on li "color:#FFFFFF" at bounding box center [611, 535] width 9 height 9
click at [565, 367] on p at bounding box center [676, 364] width 582 height 12
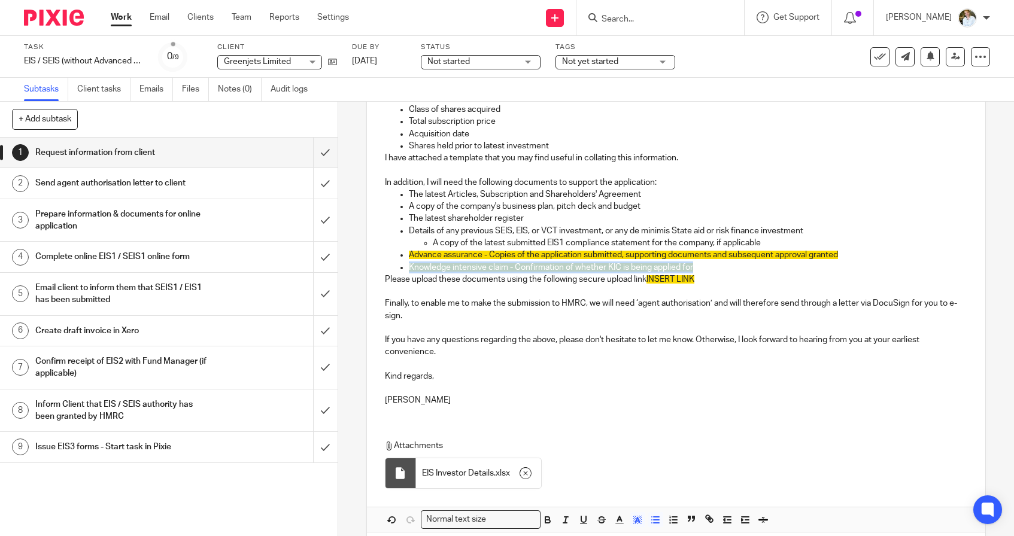
drag, startPoint x: 704, startPoint y: 271, endPoint x: 410, endPoint y: 263, distance: 293.3
click at [410, 263] on p "Knowledge intensive claim - Confirmation of whether KIC is being applied for" at bounding box center [688, 267] width 558 height 12
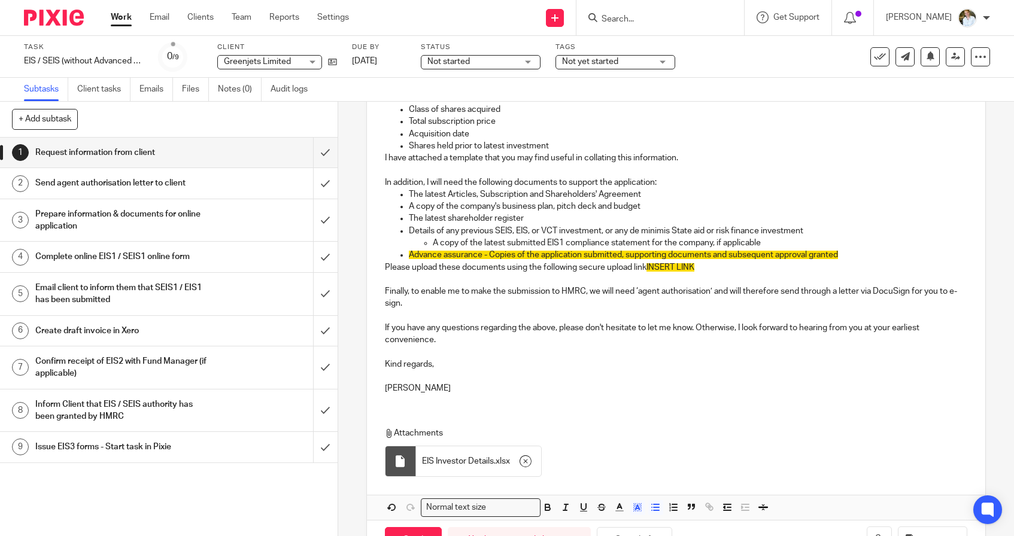
click at [857, 253] on p "Advance assurance - Copies of the application submitted, supporting documents a…" at bounding box center [688, 255] width 558 height 12
click at [492, 254] on span "Advance assurance - Copies of the application submitted, supporting documents a…" at bounding box center [623, 255] width 429 height 8
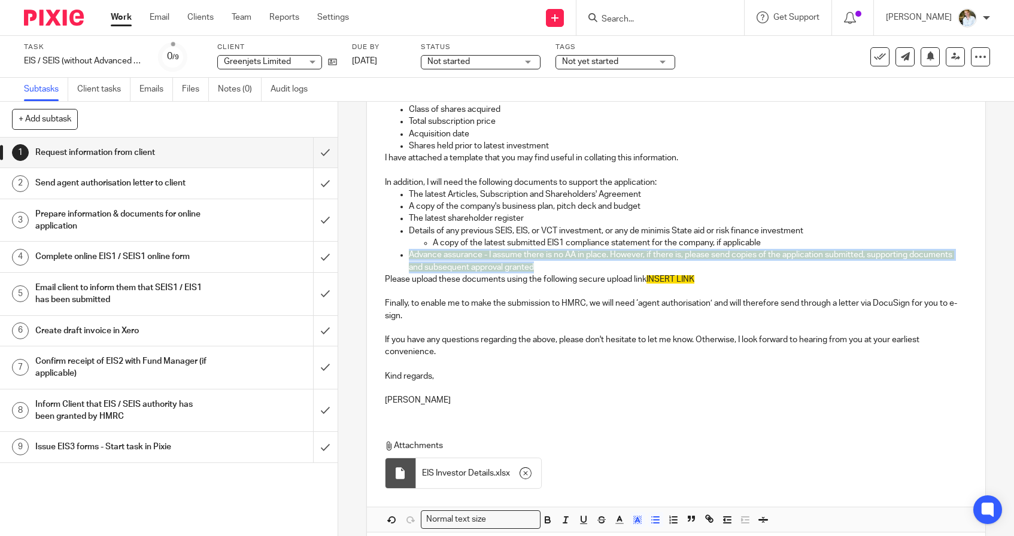
drag, startPoint x: 552, startPoint y: 264, endPoint x: 457, endPoint y: 247, distance: 96.6
click at [457, 247] on div "Dear Anmol , In order to progress the EIS submission for HMRC, we require some …" at bounding box center [676, 211] width 618 height 409
click at [634, 518] on icon "button" at bounding box center [637, 520] width 11 height 11
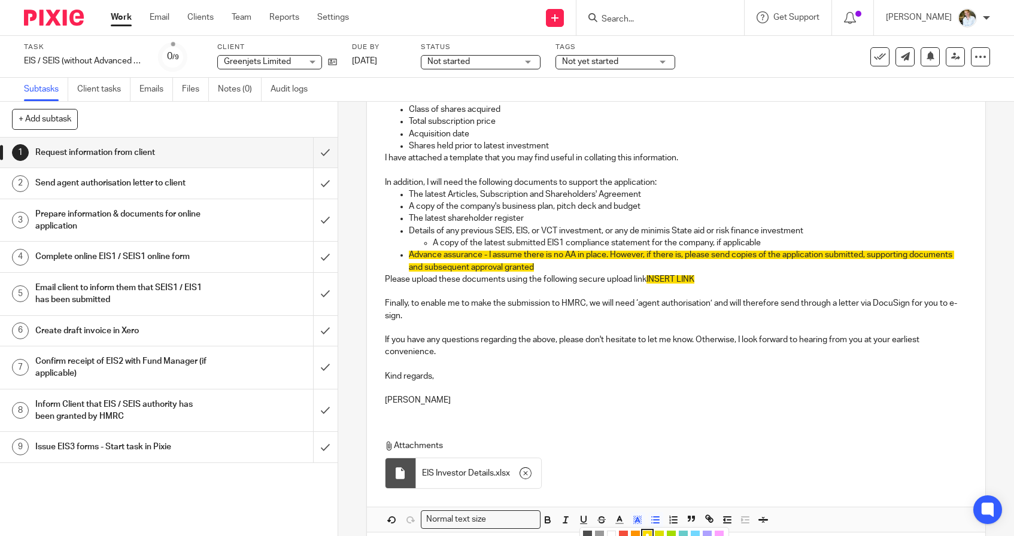
click at [611, 531] on li "color:#FFFFFF" at bounding box center [611, 535] width 9 height 9
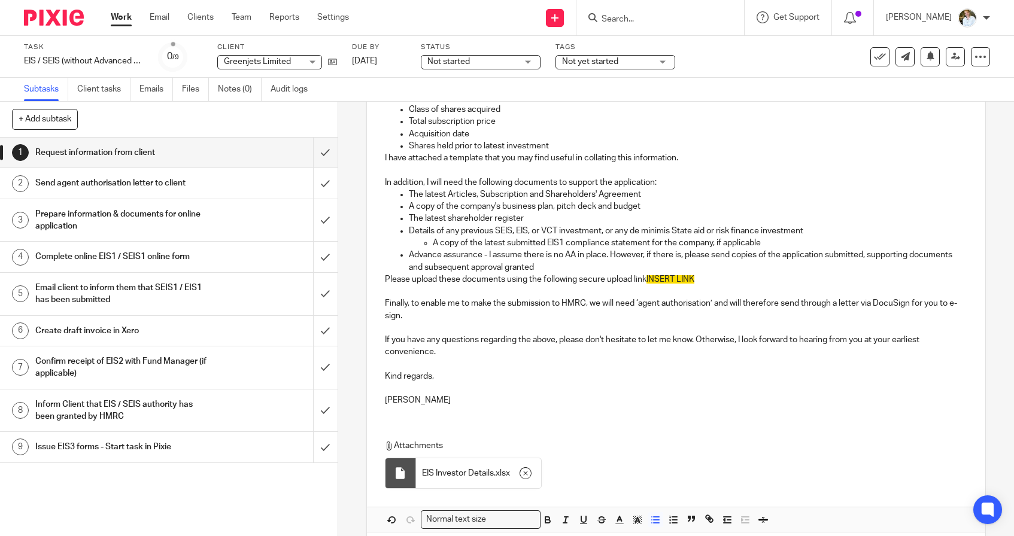
click at [618, 345] on p "If you have any questions regarding the above, please don't hesitate to let me …" at bounding box center [676, 346] width 582 height 25
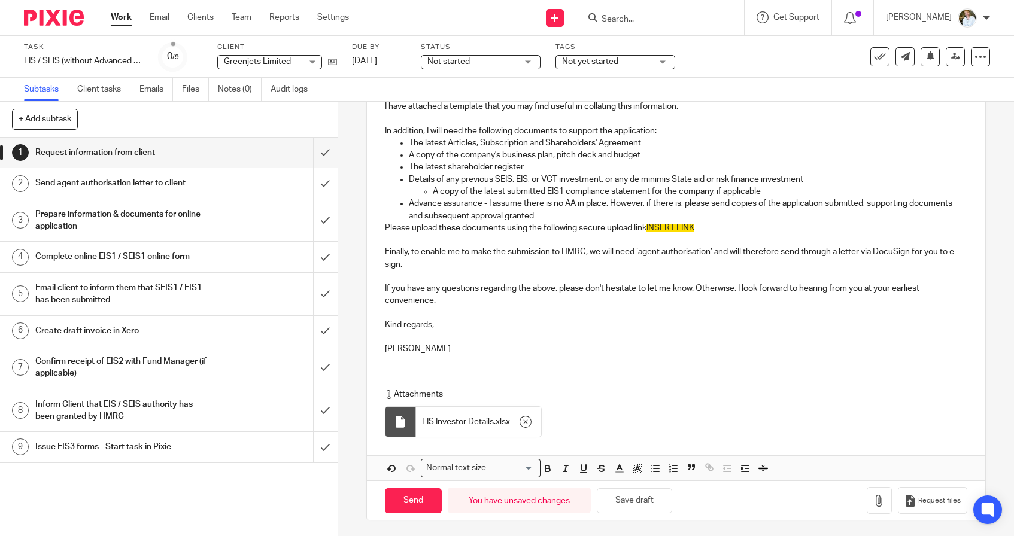
scroll to position [282, 0]
click at [932, 489] on button "Request files" at bounding box center [932, 501] width 69 height 27
drag, startPoint x: 742, startPoint y: 299, endPoint x: 437, endPoint y: 299, distance: 304.6
click at [437, 298] on p "If you have any questions regarding the above, please don't hesitate to let me …" at bounding box center [676, 295] width 582 height 25
drag, startPoint x: 646, startPoint y: 229, endPoint x: 582, endPoint y: 232, distance: 63.5
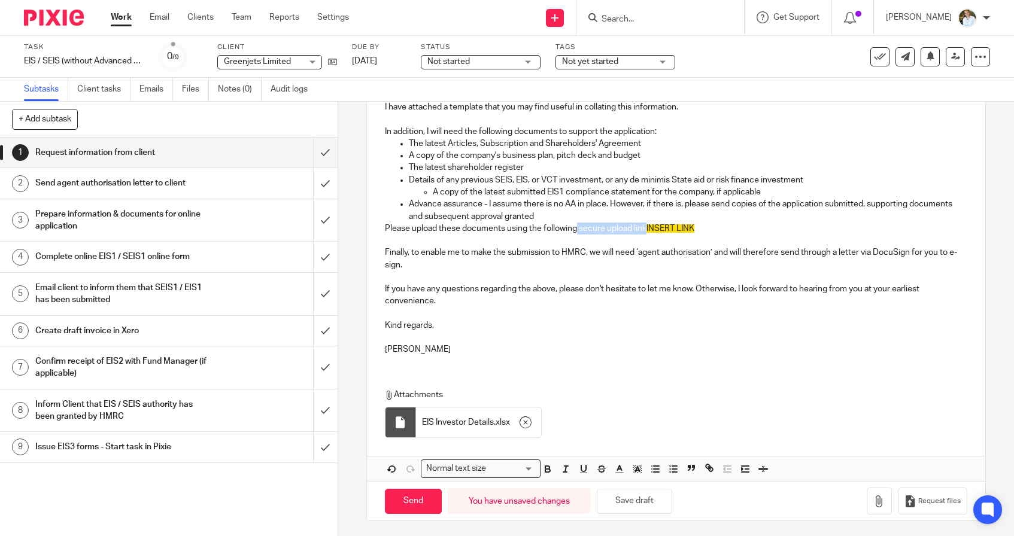
click at [580, 232] on p "Please upload these documents using the following secure upload link INSERT LINK" at bounding box center [676, 229] width 582 height 12
click at [713, 470] on icon "button" at bounding box center [709, 468] width 11 height 11
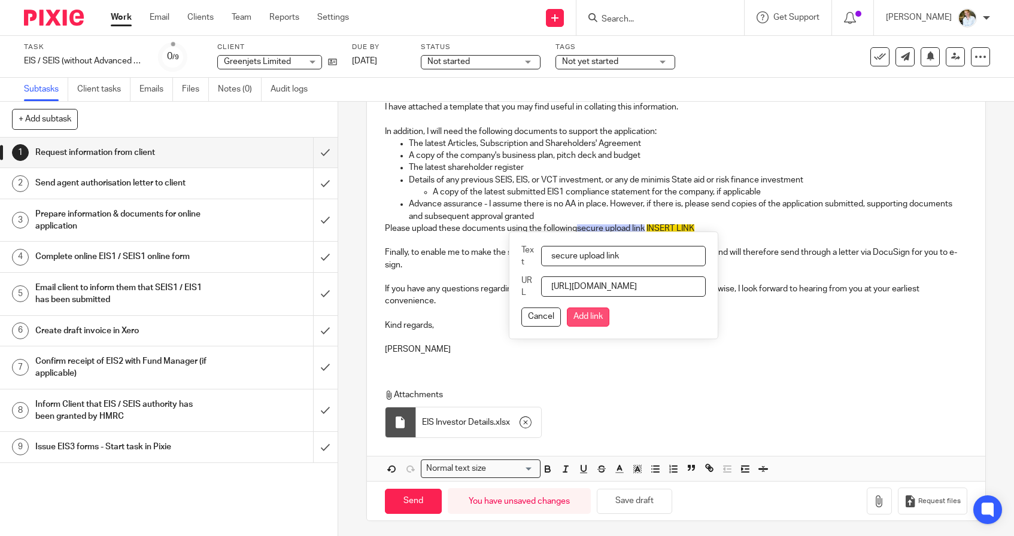
type input "https://maxaccountants.usepixie.net/u/62f77df10882c8b847639eb7380345f1"
click at [600, 321] on button "Add link" at bounding box center [588, 317] width 42 height 19
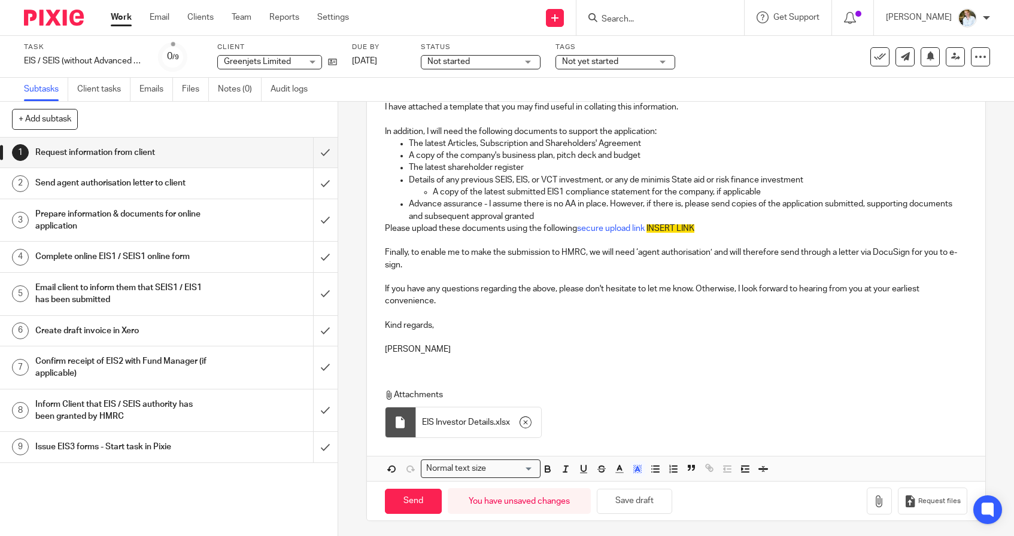
click at [710, 223] on p "Please upload these documents using the following secure upload link INSERT LINK" at bounding box center [676, 229] width 582 height 12
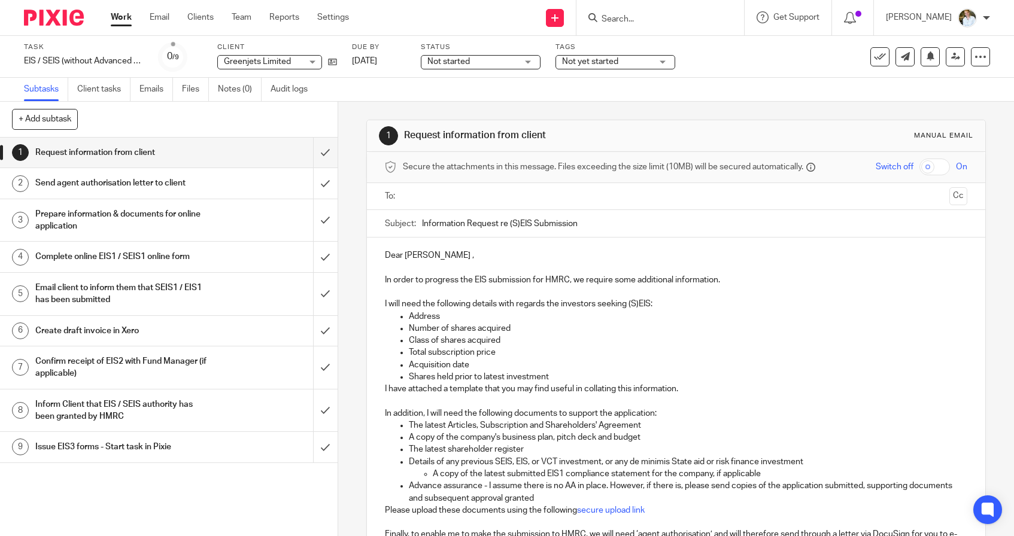
scroll to position [0, 0]
click at [448, 193] on input "text" at bounding box center [675, 197] width 537 height 14
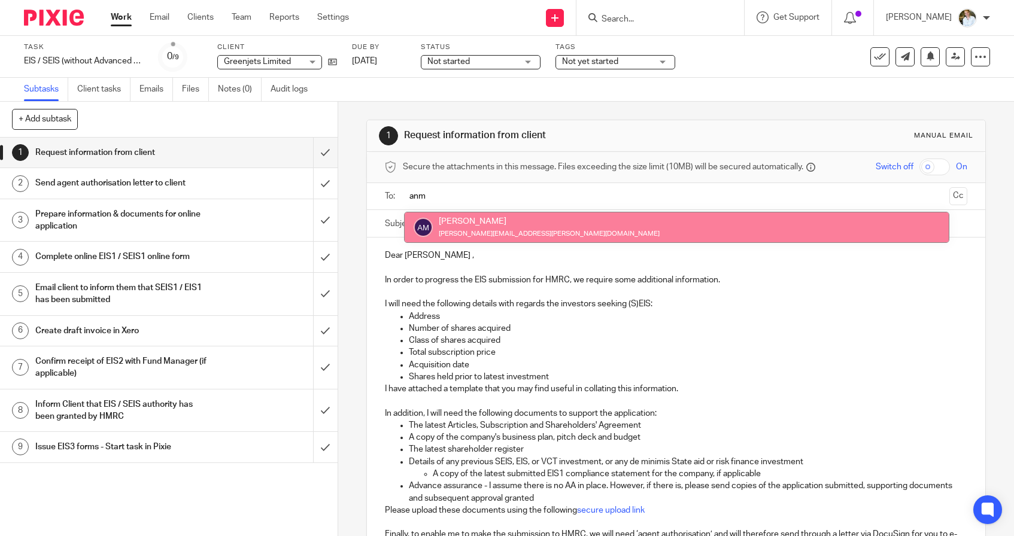
type input "anm"
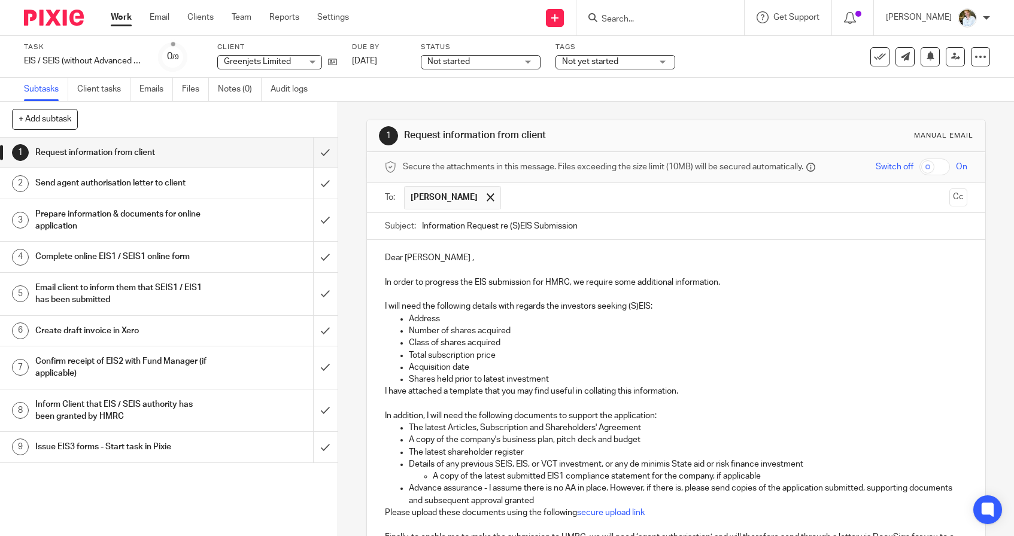
click at [520, 223] on input "Information Request re (S)EIS Submission" at bounding box center [694, 226] width 545 height 27
type input "Information Request re EIS Submission"
click at [957, 199] on button "Cc" at bounding box center [958, 197] width 18 height 18
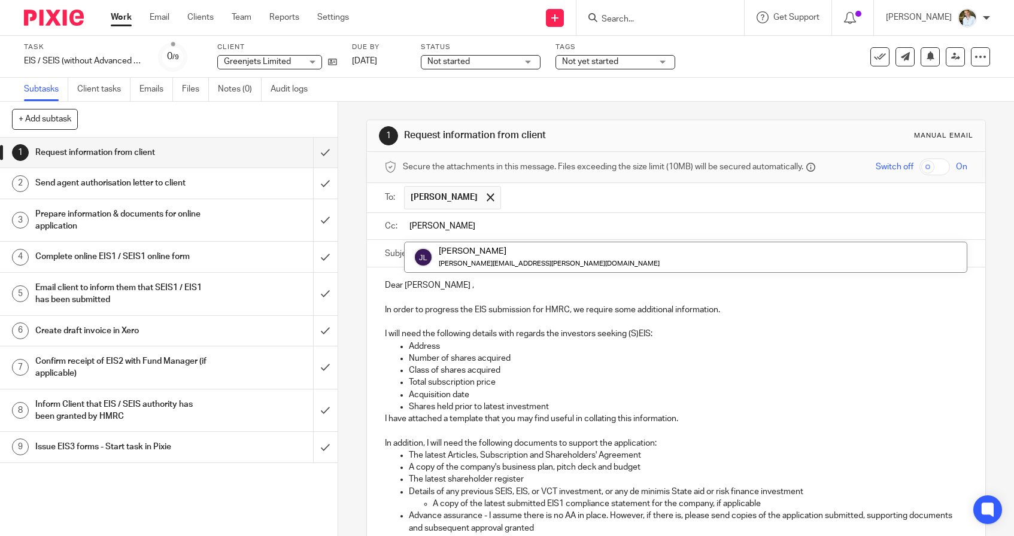
type input "Jon"
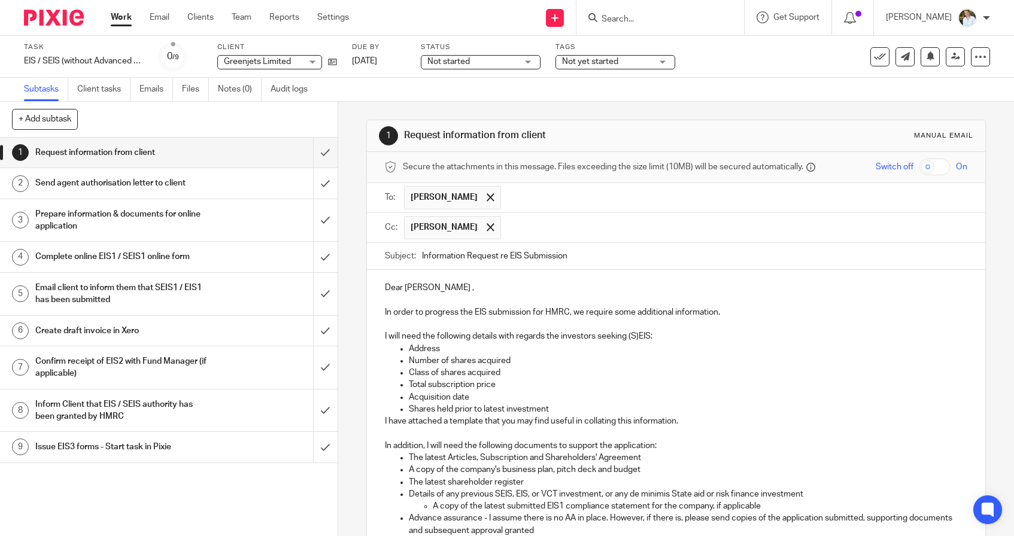
click at [572, 224] on input "text" at bounding box center [734, 227] width 455 height 23
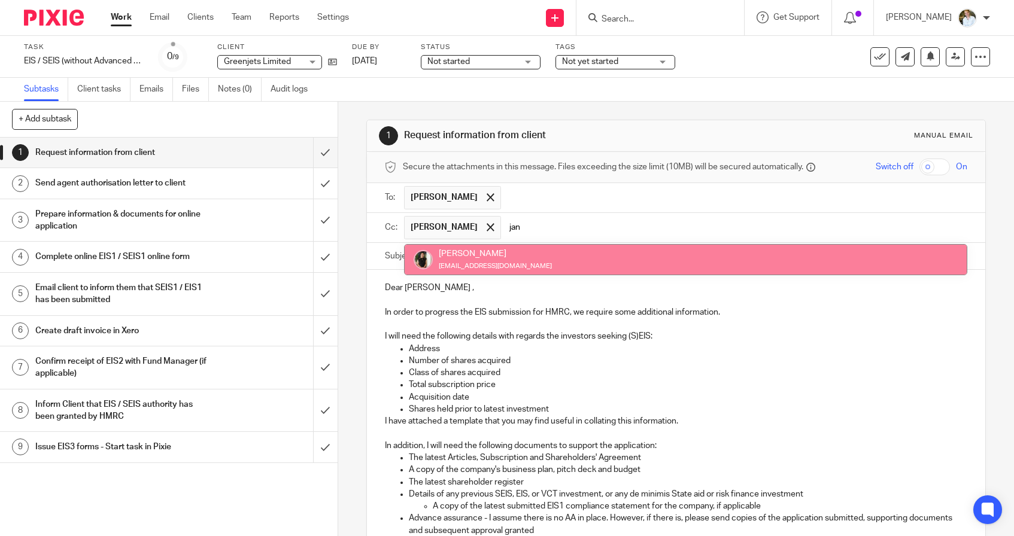
type input "jan"
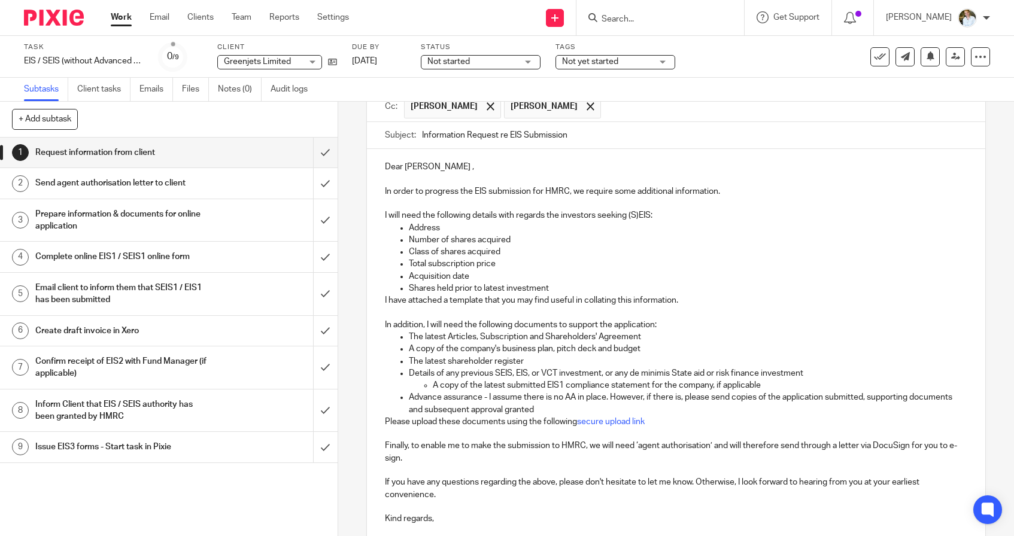
scroll to position [124, 0]
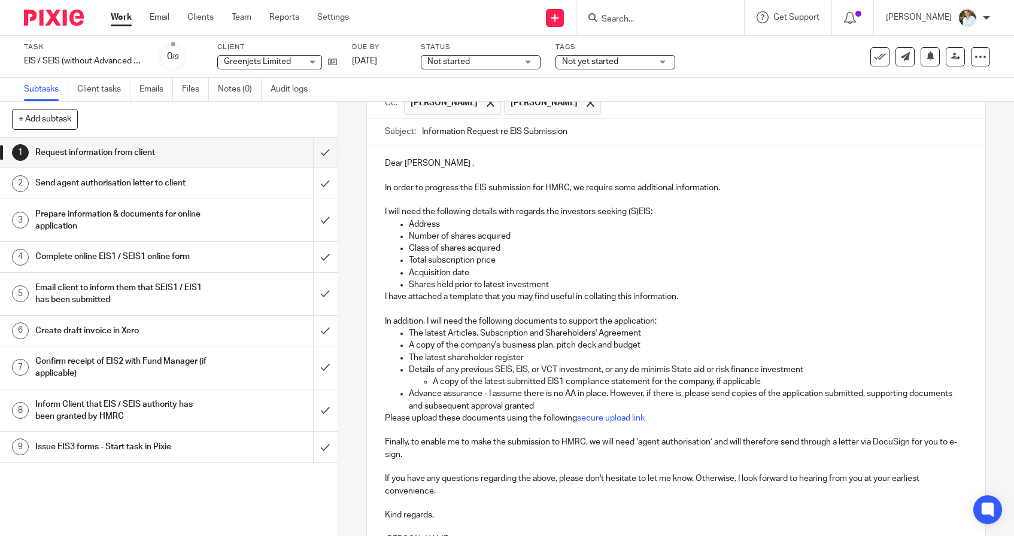
click at [637, 212] on p "I will need the following details with regards the investors seeking (S)EIS:" at bounding box center [676, 212] width 582 height 12
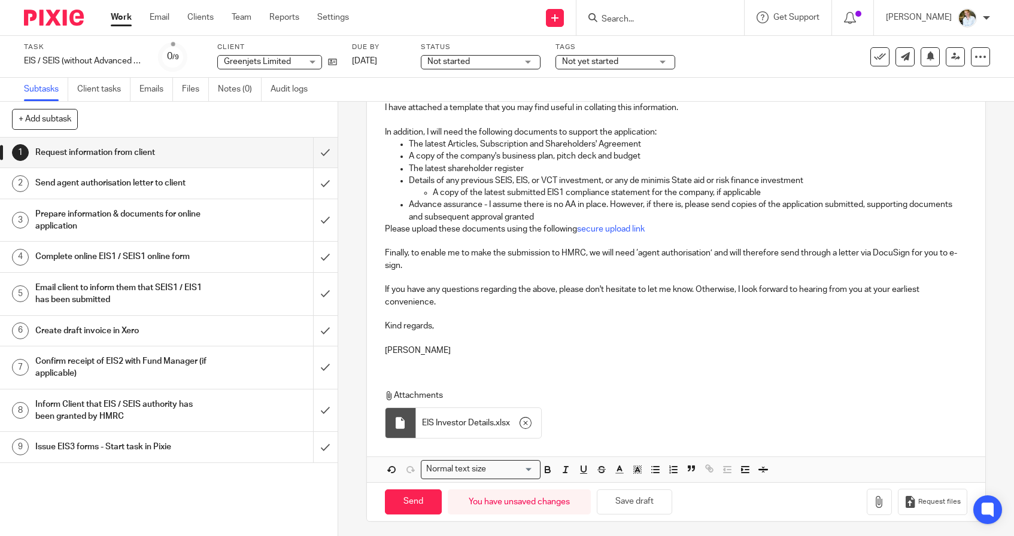
scroll to position [313, 0]
click at [399, 493] on input "Send" at bounding box center [413, 503] width 57 height 26
type input "Sent"
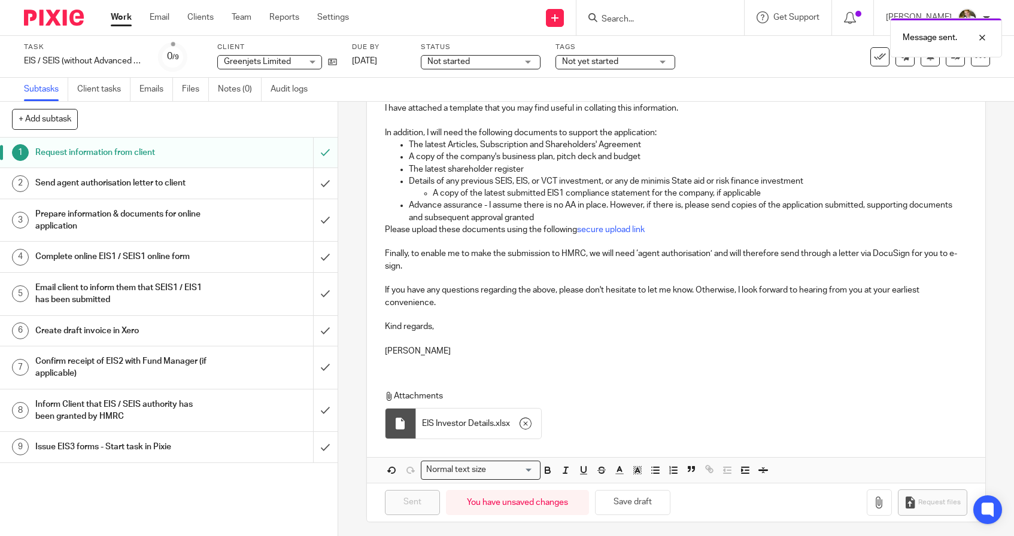
scroll to position [0, 0]
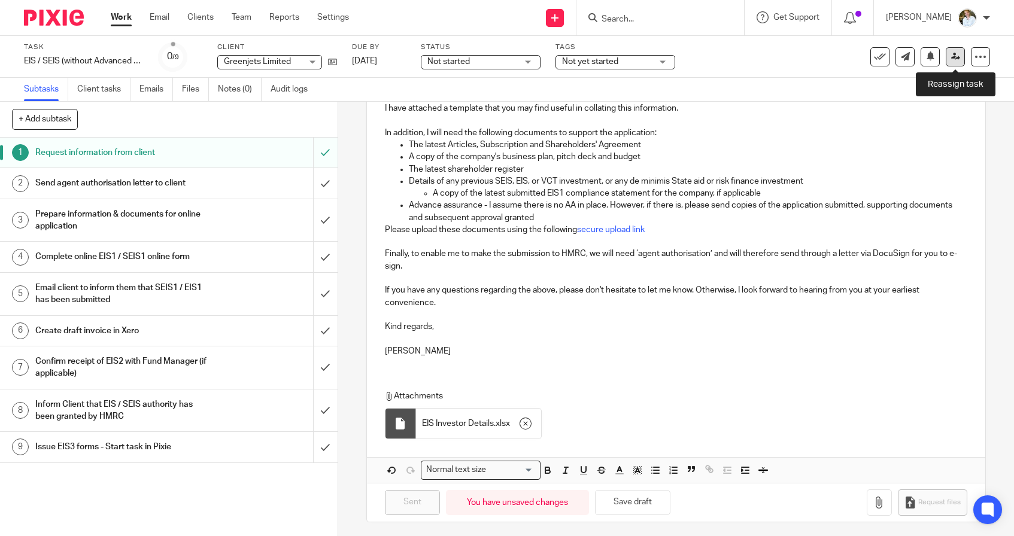
click at [957, 56] on icon at bounding box center [955, 56] width 9 height 9
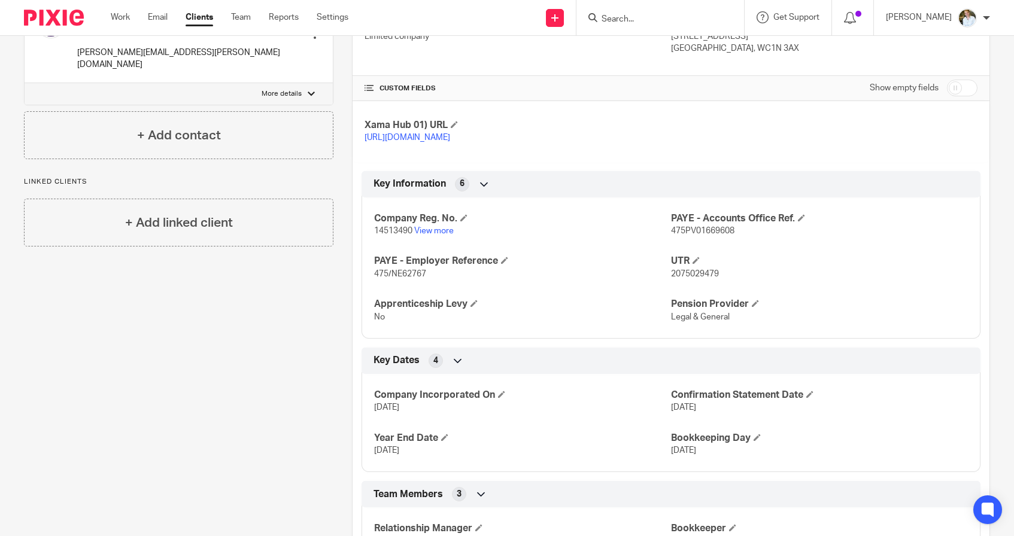
scroll to position [385, 0]
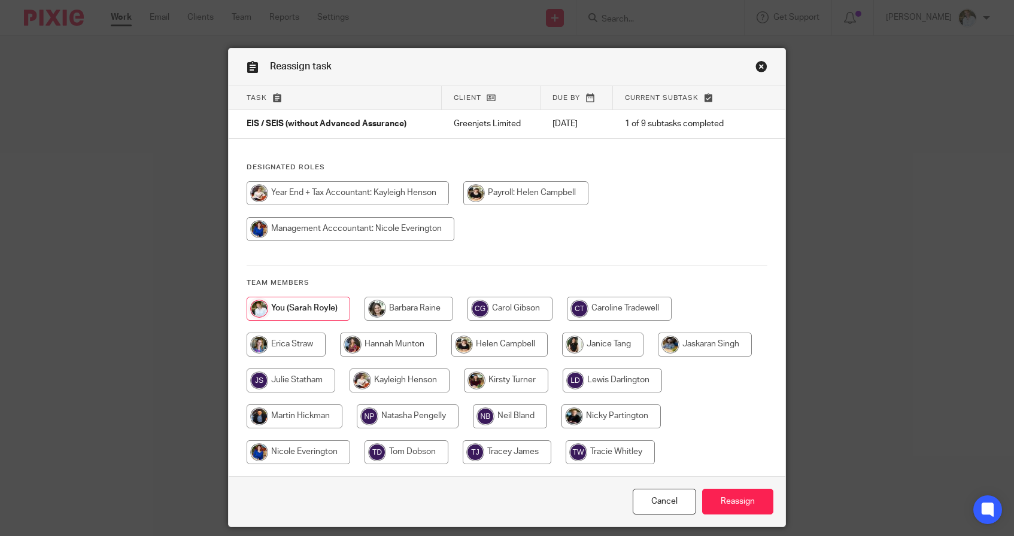
click at [592, 348] on input "radio" at bounding box center [602, 345] width 81 height 24
radio input "true"
click at [724, 500] on input "Reassign" at bounding box center [737, 502] width 71 height 26
